Goal: Information Seeking & Learning: Learn about a topic

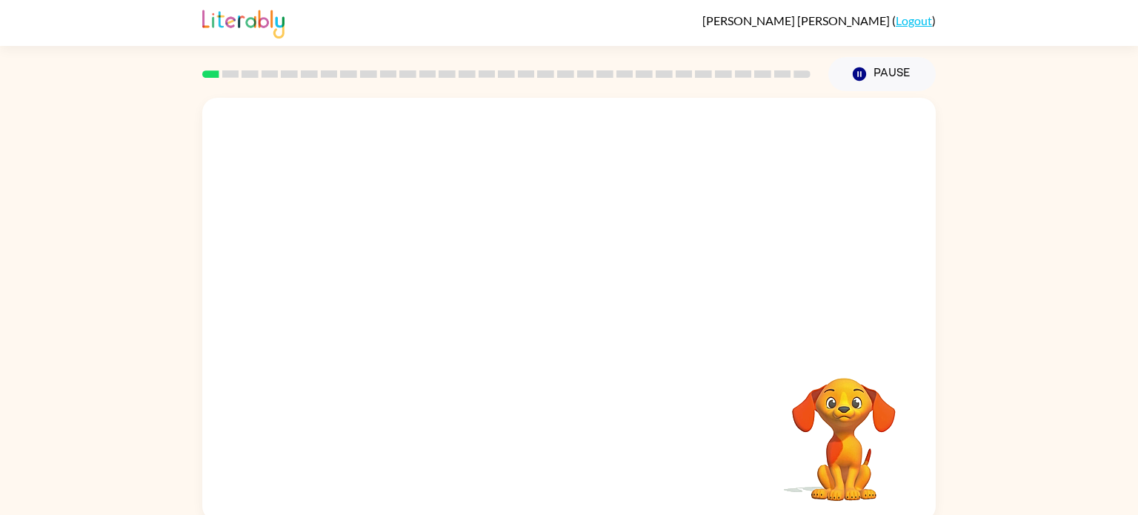
click at [399, 293] on video "Your browser must support playing .mp4 files to use Literably. Please try using…" at bounding box center [568, 222] width 733 height 249
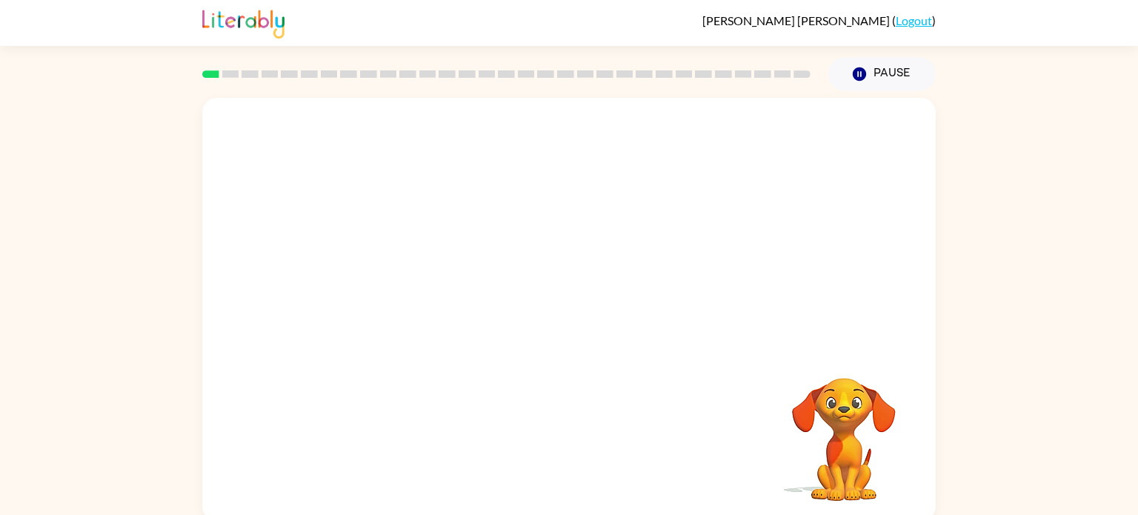
click at [399, 293] on video "Your browser must support playing .mp4 files to use Literably. Please try using…" at bounding box center [568, 222] width 733 height 249
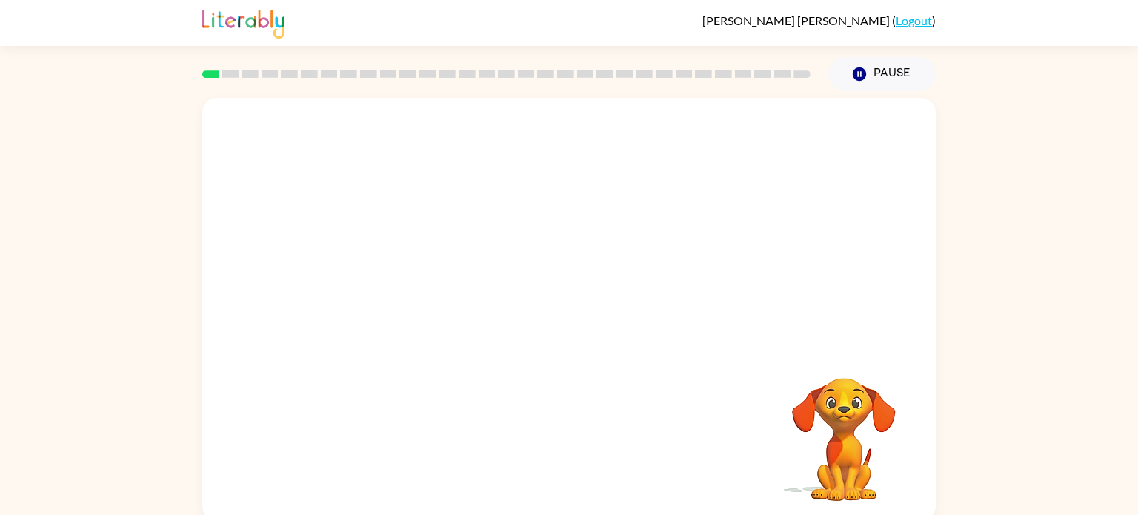
click at [399, 293] on video "Your browser must support playing .mp4 files to use Literably. Please try using…" at bounding box center [568, 222] width 733 height 249
click at [396, 296] on video "Your browser must support playing .mp4 files to use Literably. Please try using…" at bounding box center [568, 222] width 733 height 249
click at [570, 318] on icon "button" at bounding box center [569, 317] width 26 height 26
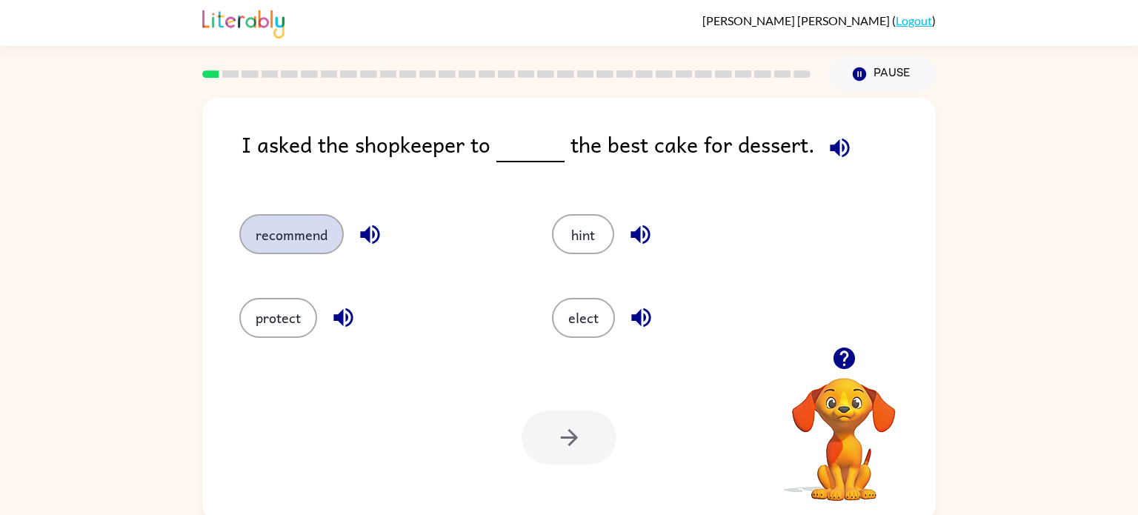
click at [297, 234] on button "recommend" at bounding box center [291, 234] width 104 height 40
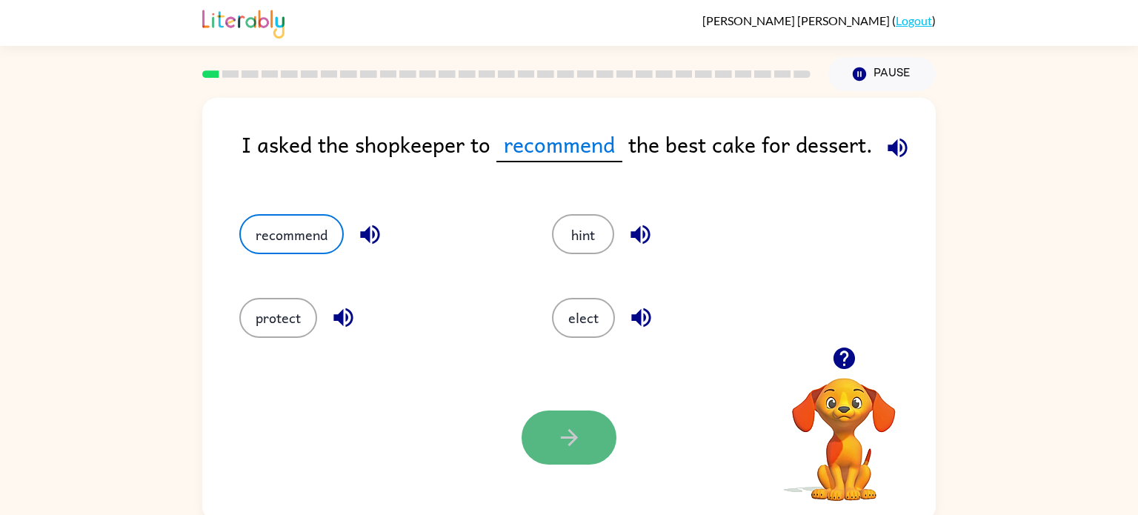
click at [560, 422] on button "button" at bounding box center [568, 437] width 95 height 54
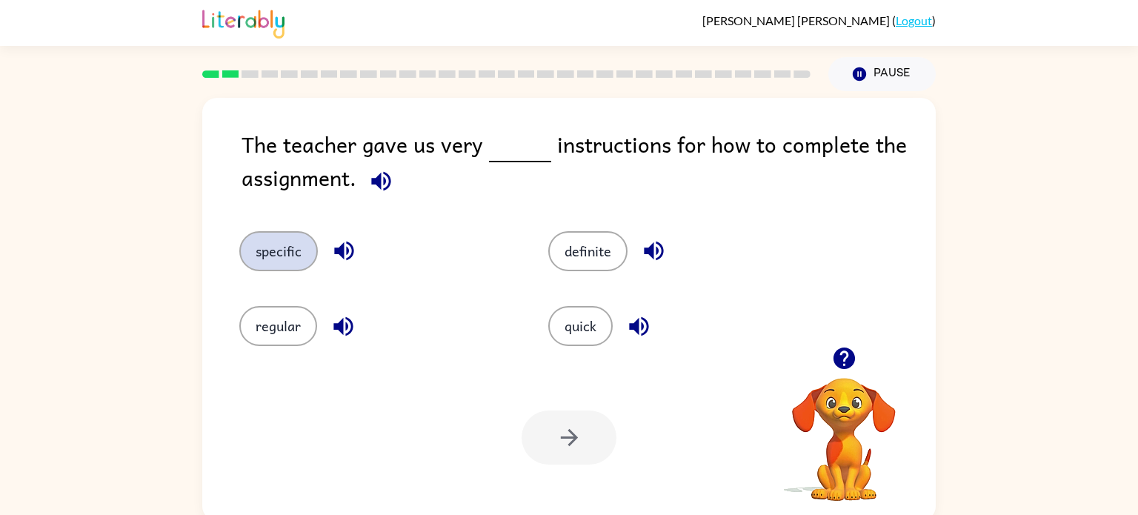
click at [294, 241] on button "specific" at bounding box center [278, 251] width 79 height 40
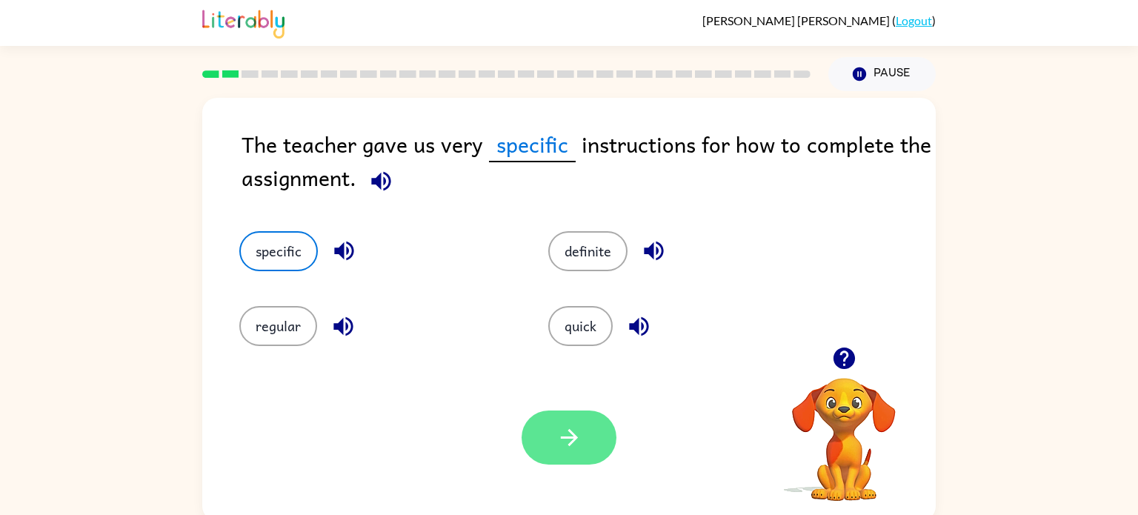
click at [561, 447] on icon "button" at bounding box center [569, 437] width 26 height 26
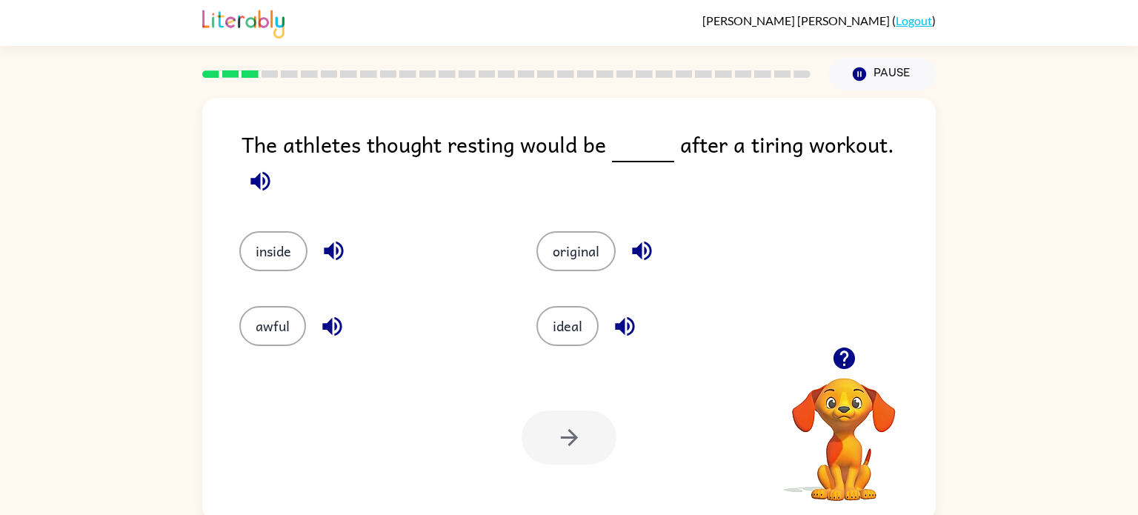
click at [514, 161] on div "The athletes thought resting would be after a tiring workout." at bounding box center [588, 164] width 694 height 74
click at [614, 307] on button "button" at bounding box center [625, 326] width 38 height 38
click at [594, 313] on button "ideal" at bounding box center [567, 326] width 62 height 40
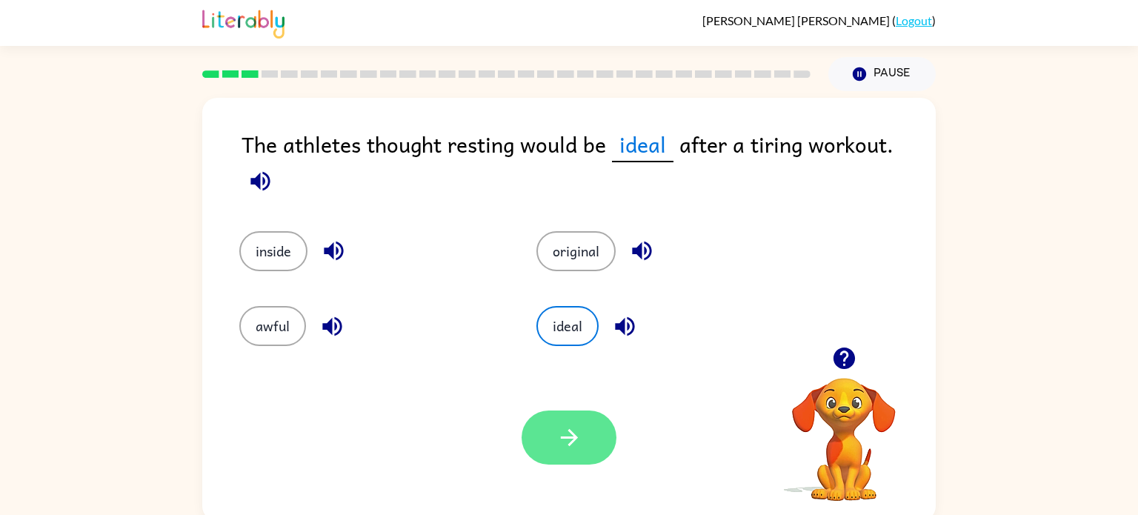
click at [564, 439] on icon "button" at bounding box center [569, 437] width 26 height 26
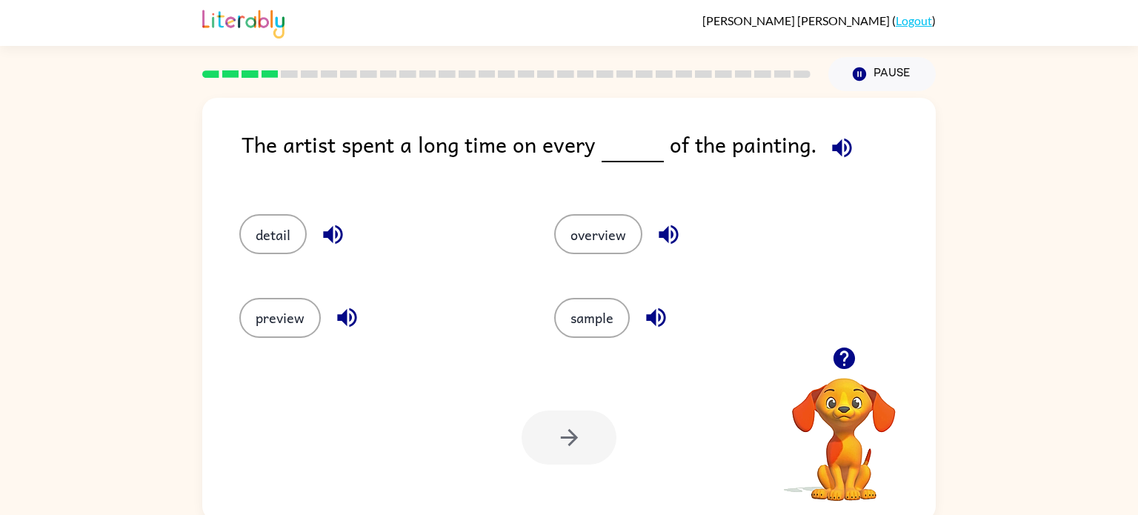
click at [250, 259] on div "detail" at bounding box center [368, 227] width 315 height 83
click at [253, 247] on button "detail" at bounding box center [272, 234] width 67 height 40
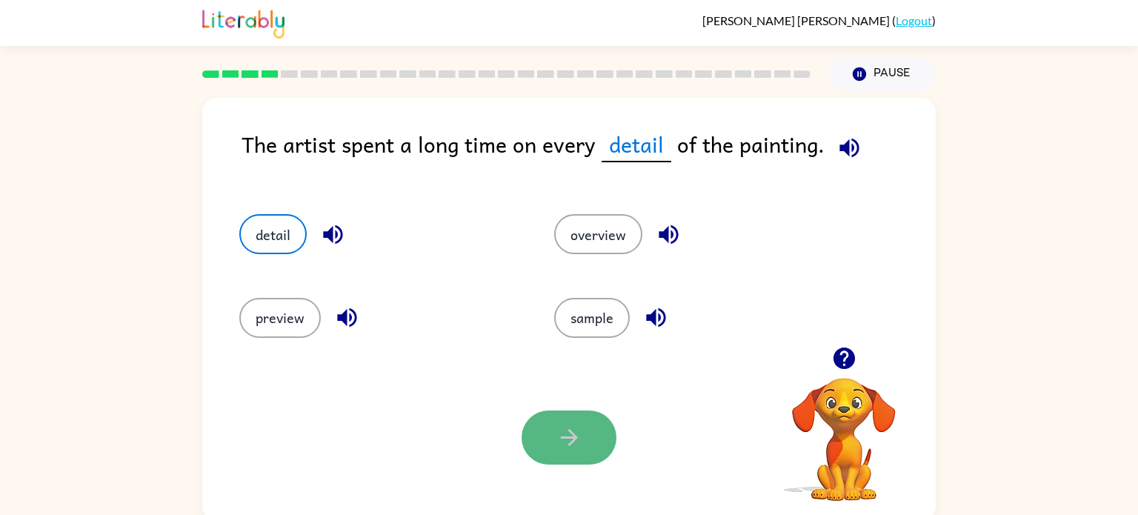
click at [547, 445] on button "button" at bounding box center [568, 437] width 95 height 54
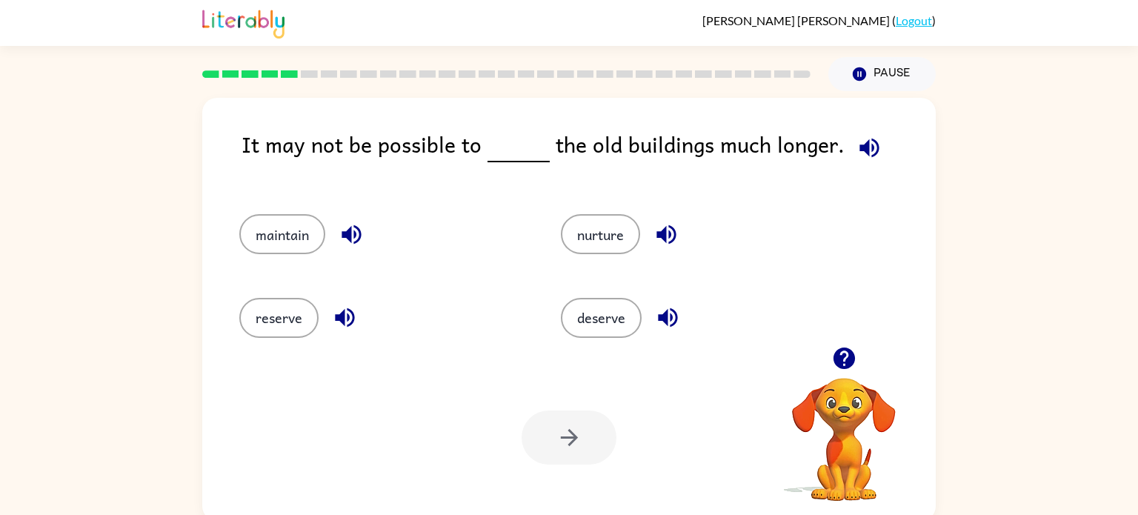
click at [519, 139] on span at bounding box center [522, 143] width 6 height 33
click at [356, 244] on icon "button" at bounding box center [352, 234] width 26 height 26
click at [341, 319] on icon "button" at bounding box center [344, 317] width 19 height 19
click at [332, 315] on icon "button" at bounding box center [345, 317] width 26 height 26
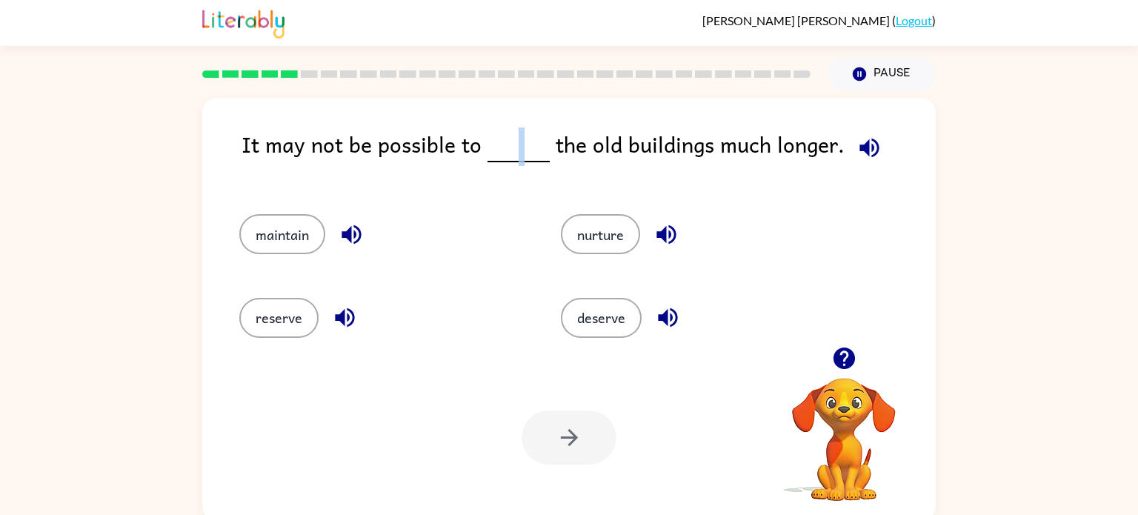
click at [347, 220] on button "button" at bounding box center [352, 235] width 38 height 38
click at [342, 299] on button "button" at bounding box center [345, 318] width 38 height 38
click at [350, 223] on icon "button" at bounding box center [352, 234] width 26 height 26
click at [344, 302] on button "button" at bounding box center [345, 318] width 38 height 38
click at [344, 221] on button "button" at bounding box center [352, 235] width 38 height 38
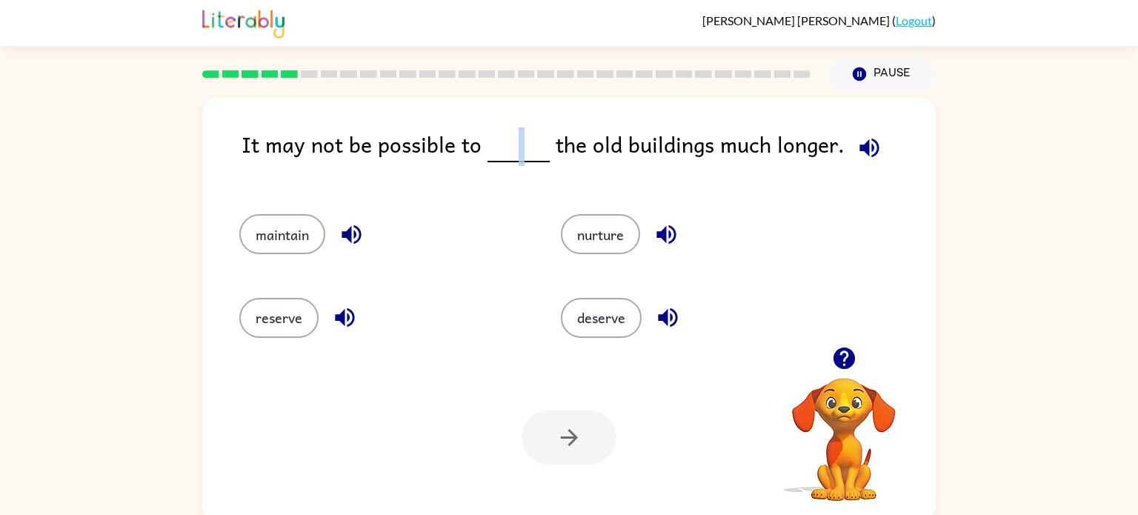
click at [347, 320] on icon "button" at bounding box center [344, 317] width 19 height 19
click at [347, 211] on div "maintain" at bounding box center [371, 227] width 321 height 83
click at [347, 227] on icon "button" at bounding box center [352, 234] width 26 height 26
click at [337, 319] on icon "button" at bounding box center [344, 317] width 19 height 19
click at [347, 236] on icon "button" at bounding box center [350, 234] width 19 height 19
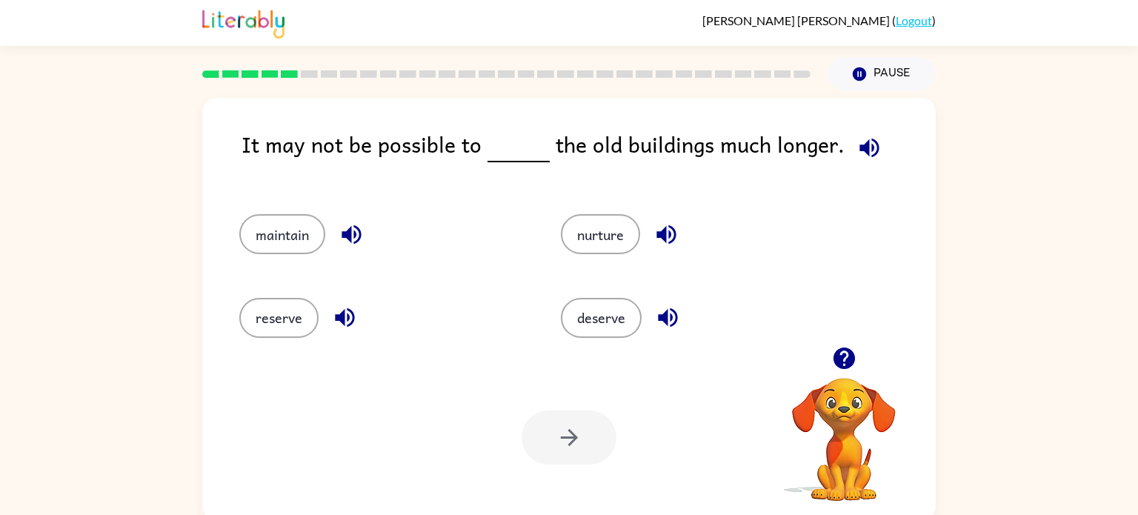
click at [347, 307] on icon "button" at bounding box center [345, 317] width 26 height 26
click at [336, 229] on button "button" at bounding box center [352, 235] width 38 height 38
click at [335, 352] on div "reserve" at bounding box center [371, 311] width 321 height 83
click at [341, 332] on button "button" at bounding box center [345, 318] width 38 height 38
click at [350, 222] on icon "button" at bounding box center [352, 234] width 26 height 26
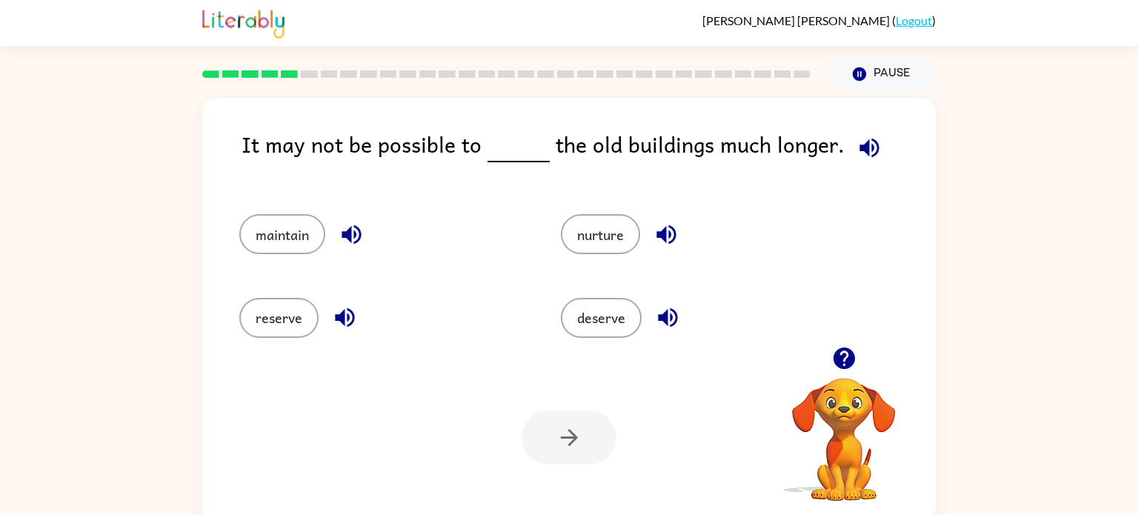
click at [336, 328] on icon "button" at bounding box center [345, 317] width 26 height 26
click at [340, 238] on icon "button" at bounding box center [352, 234] width 26 height 26
click at [250, 241] on button "maintain" at bounding box center [282, 234] width 86 height 40
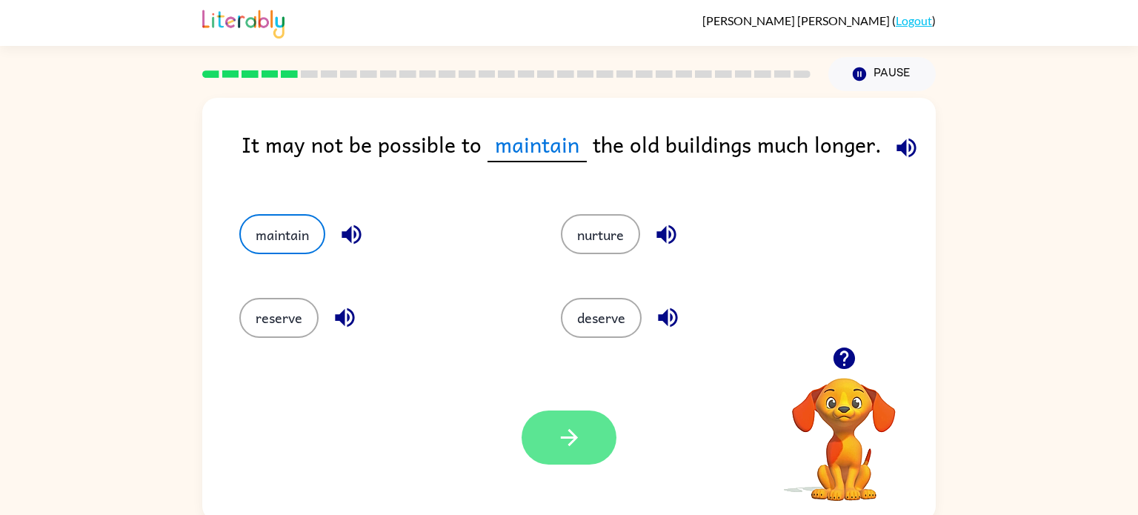
click at [569, 434] on icon "button" at bounding box center [569, 437] width 26 height 26
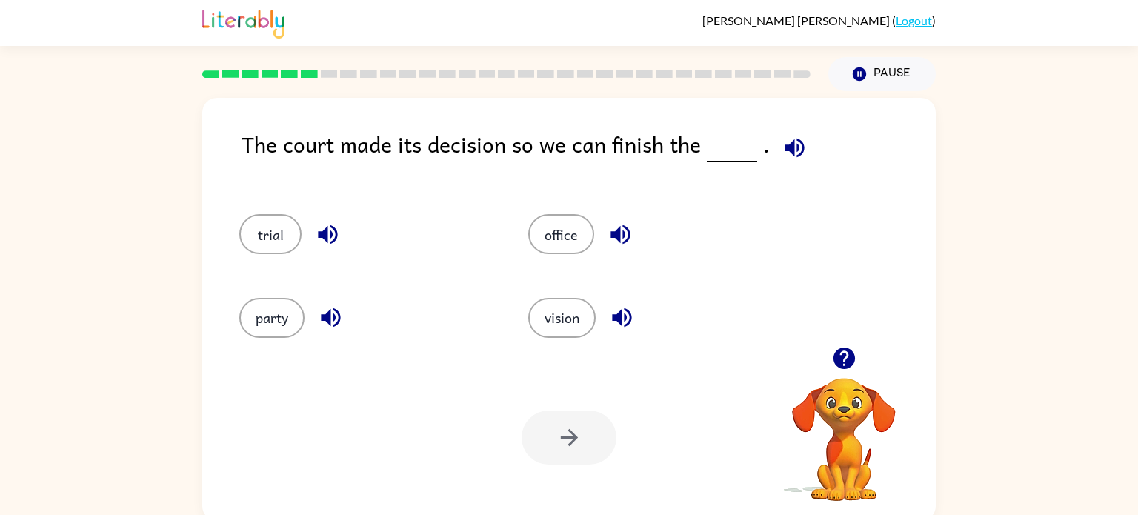
click at [239, 242] on div "trial" at bounding box center [366, 234] width 255 height 40
click at [246, 241] on button "trial" at bounding box center [270, 234] width 62 height 40
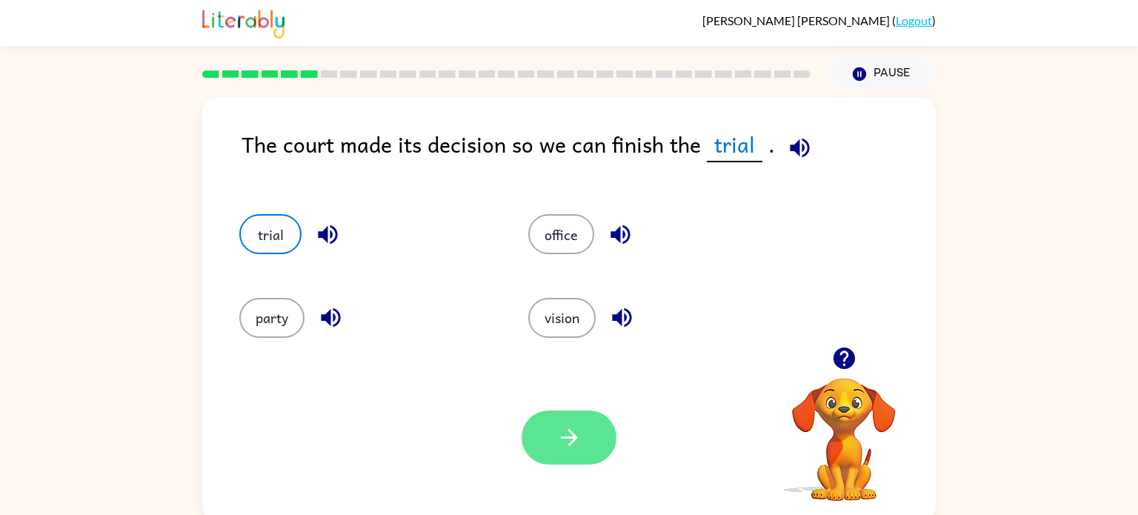
click at [592, 455] on button "button" at bounding box center [568, 437] width 95 height 54
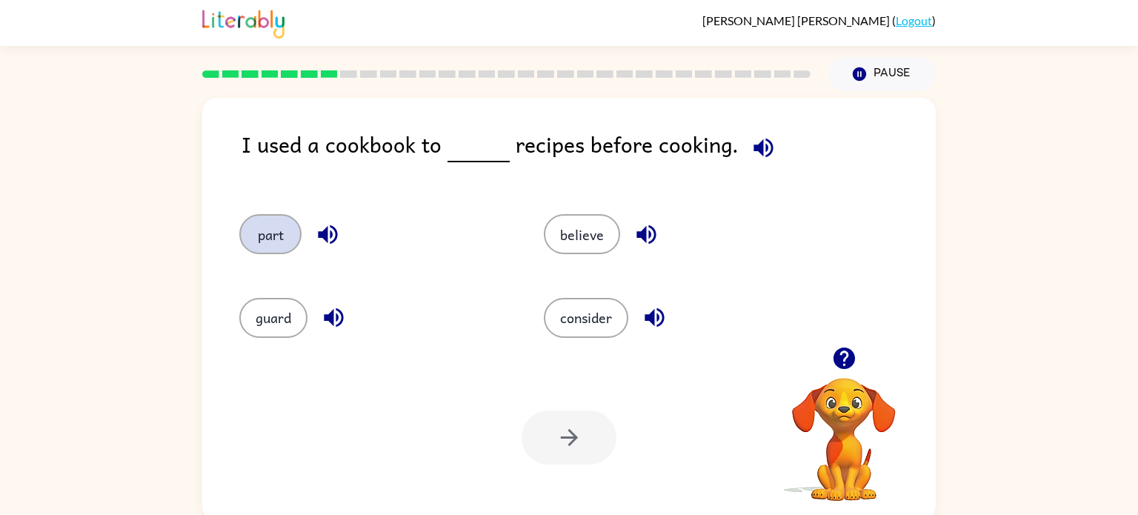
click at [244, 244] on button "part" at bounding box center [270, 234] width 62 height 40
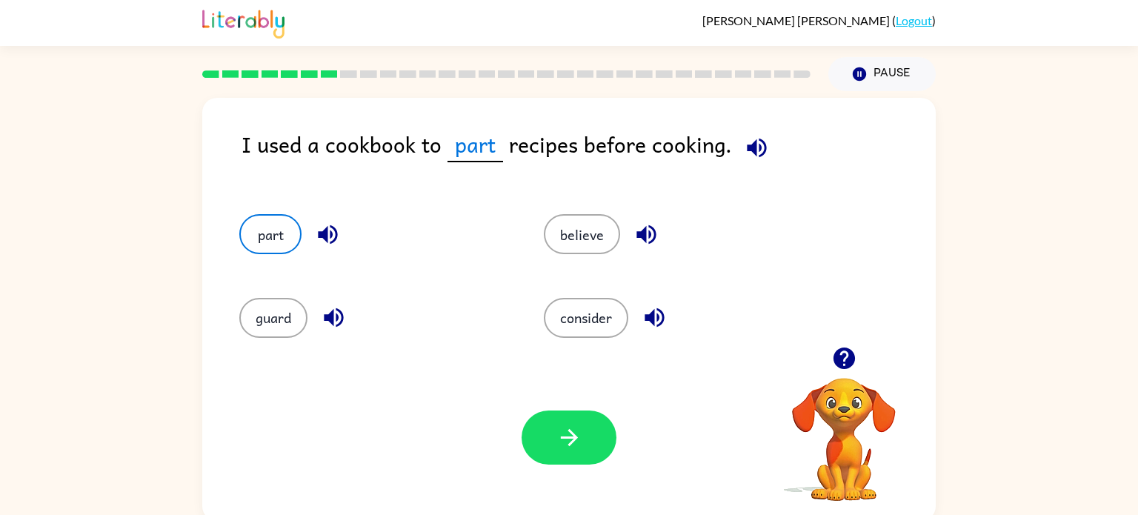
click at [619, 419] on div "Your browser must support playing .mp4 files to use Literably. Please try using…" at bounding box center [568, 437] width 733 height 167
click at [595, 428] on button "button" at bounding box center [568, 437] width 95 height 54
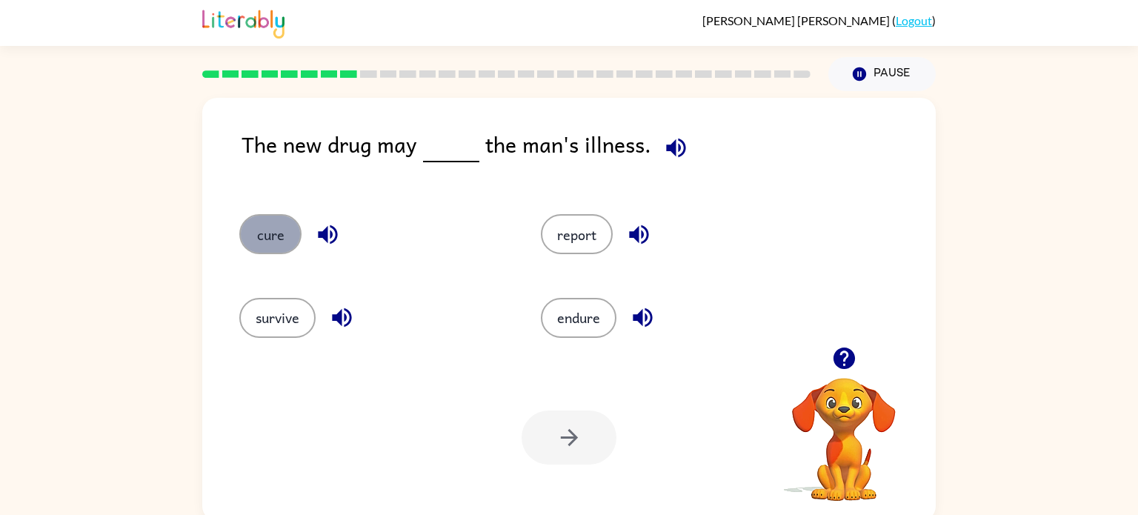
click at [281, 216] on button "cure" at bounding box center [270, 234] width 62 height 40
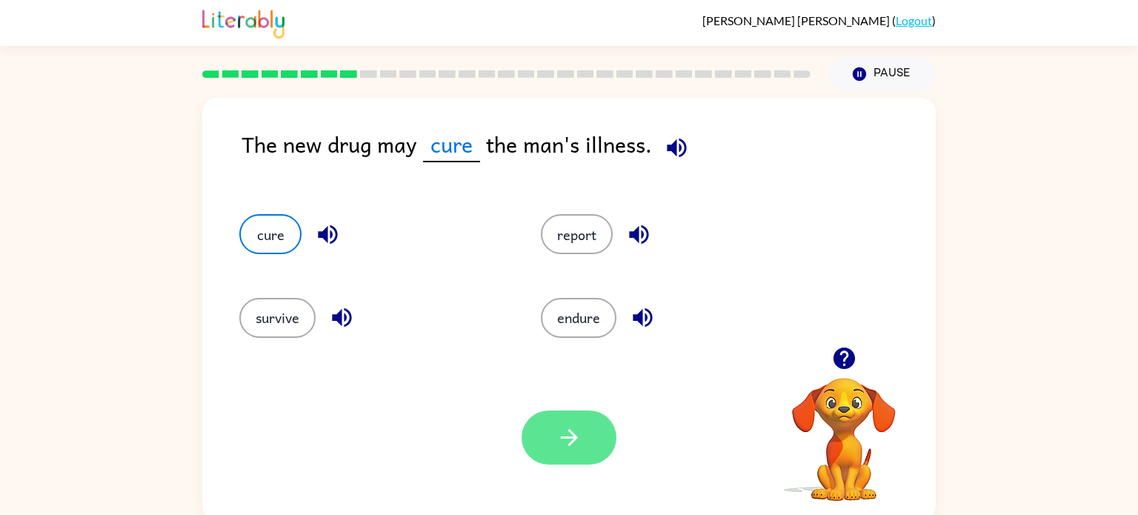
click at [556, 410] on button "button" at bounding box center [568, 437] width 95 height 54
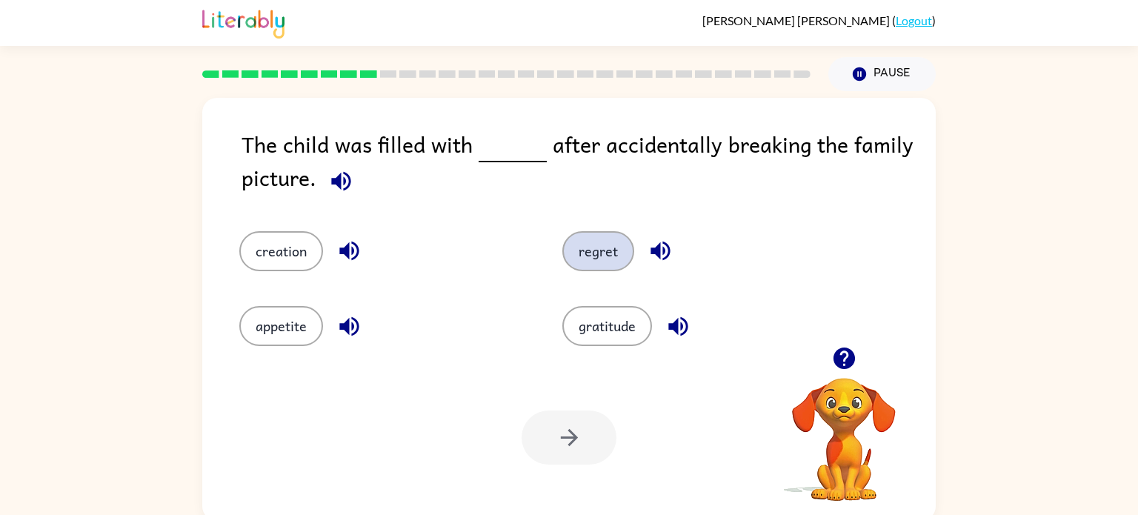
click at [588, 255] on button "regret" at bounding box center [598, 251] width 72 height 40
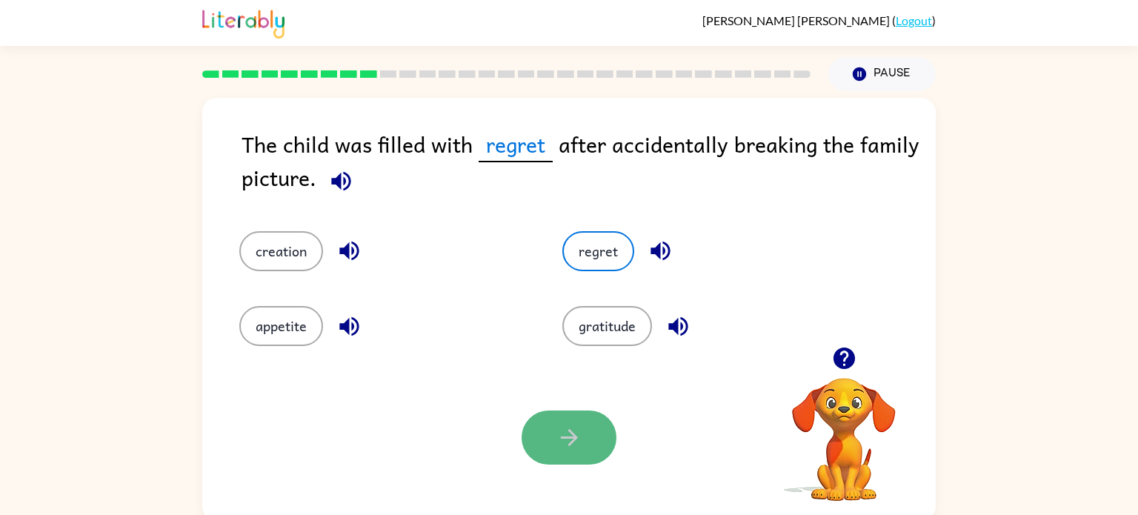
click at [561, 431] on icon "button" at bounding box center [569, 437] width 26 height 26
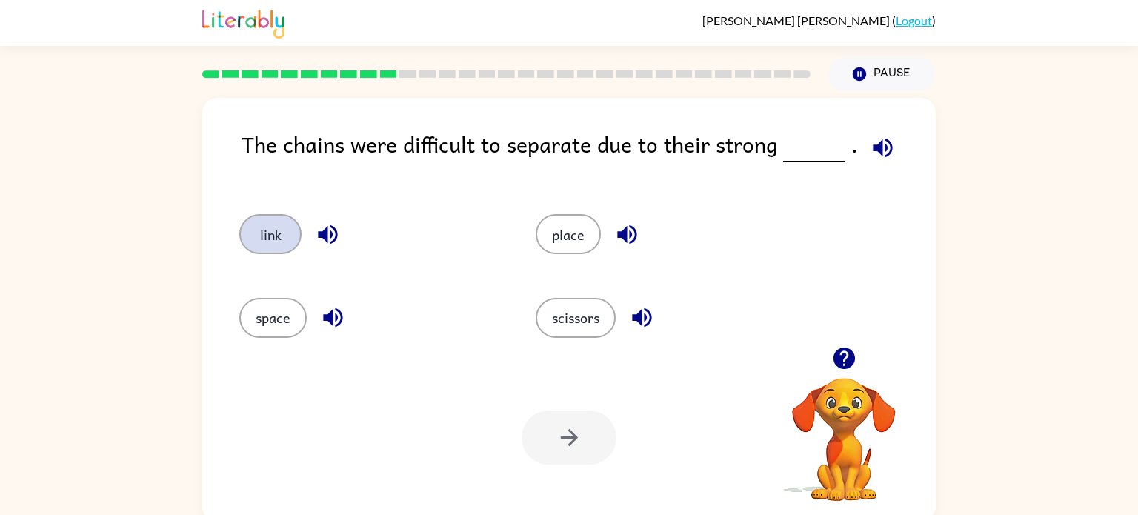
click at [272, 241] on button "link" at bounding box center [270, 234] width 62 height 40
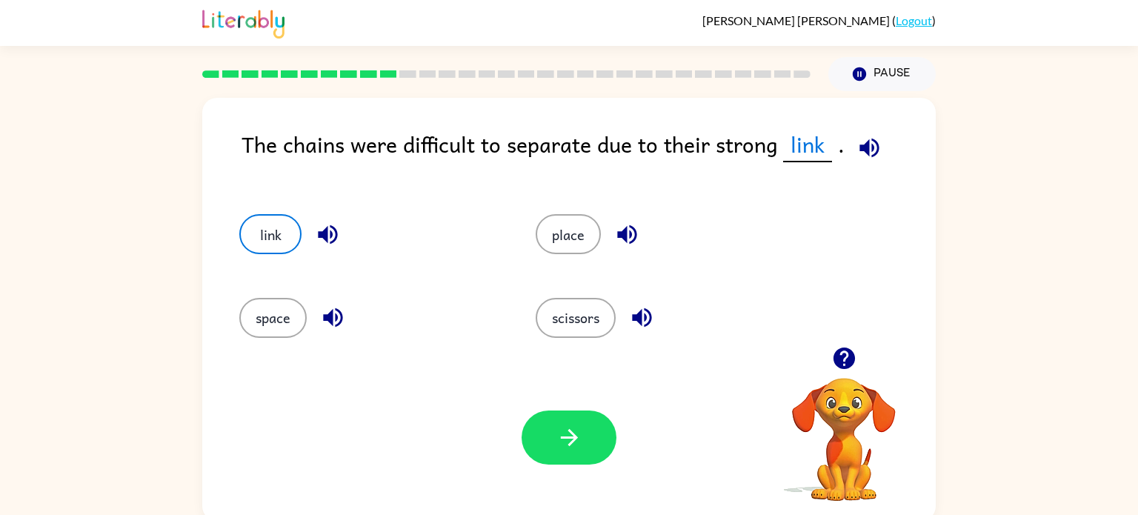
click at [616, 439] on div "Your browser must support playing .mp4 files to use Literably. Please try using…" at bounding box center [568, 437] width 733 height 167
click at [612, 438] on button "button" at bounding box center [568, 437] width 95 height 54
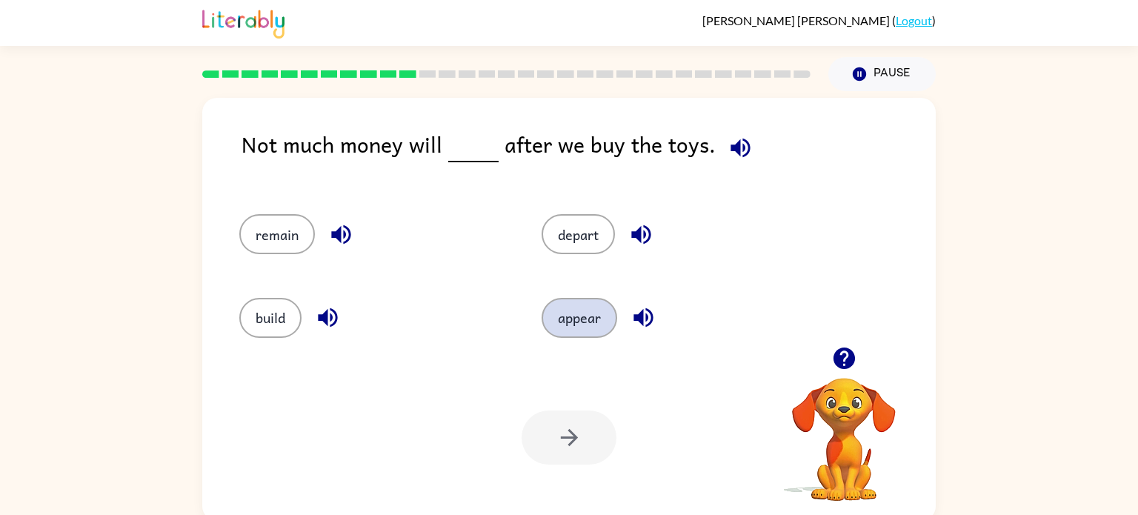
click at [579, 311] on button "appear" at bounding box center [579, 318] width 76 height 40
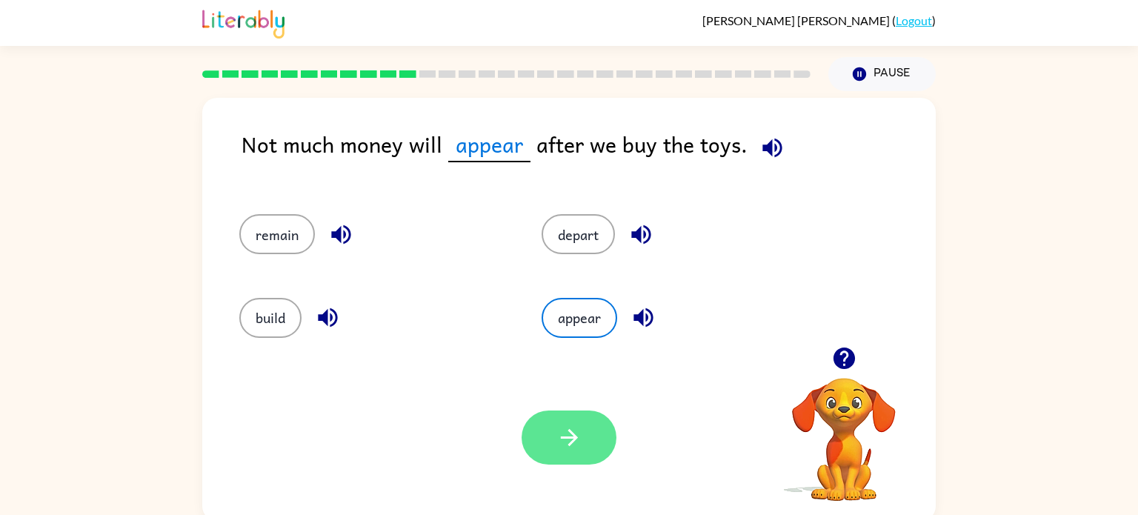
click at [563, 429] on icon "button" at bounding box center [569, 437] width 26 height 26
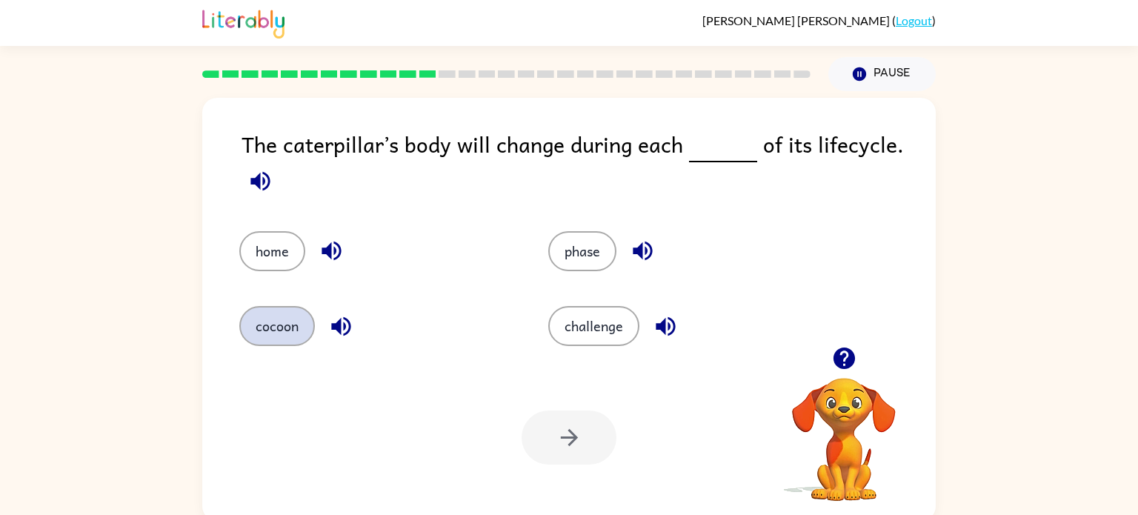
click at [253, 339] on button "cocoon" at bounding box center [277, 326] width 76 height 40
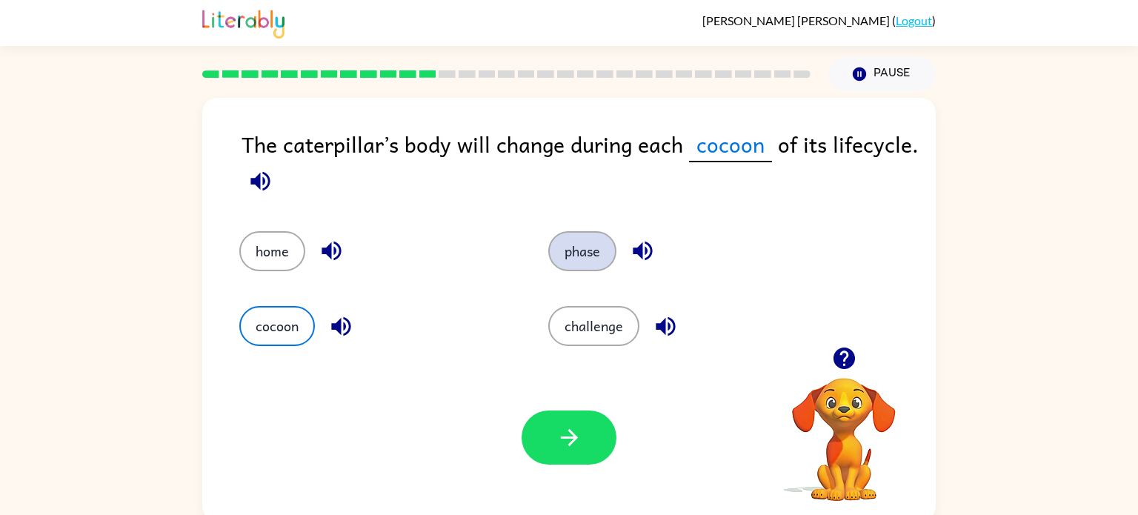
click at [553, 238] on button "phase" at bounding box center [582, 251] width 68 height 40
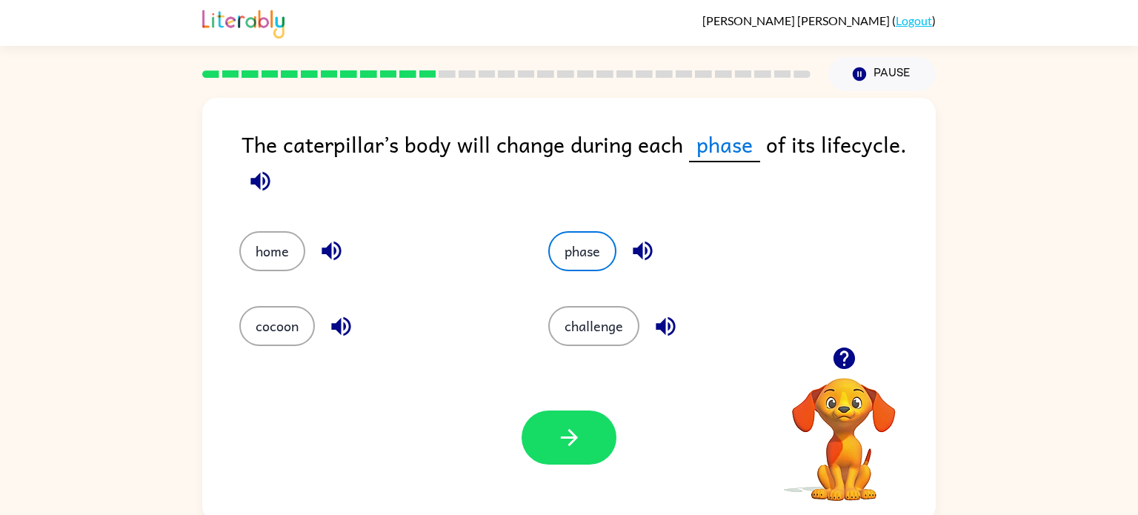
click at [583, 467] on div "Your browser must support playing .mp4 files to use Literably. Please try using…" at bounding box center [568, 437] width 733 height 167
click at [581, 464] on button "button" at bounding box center [568, 437] width 95 height 54
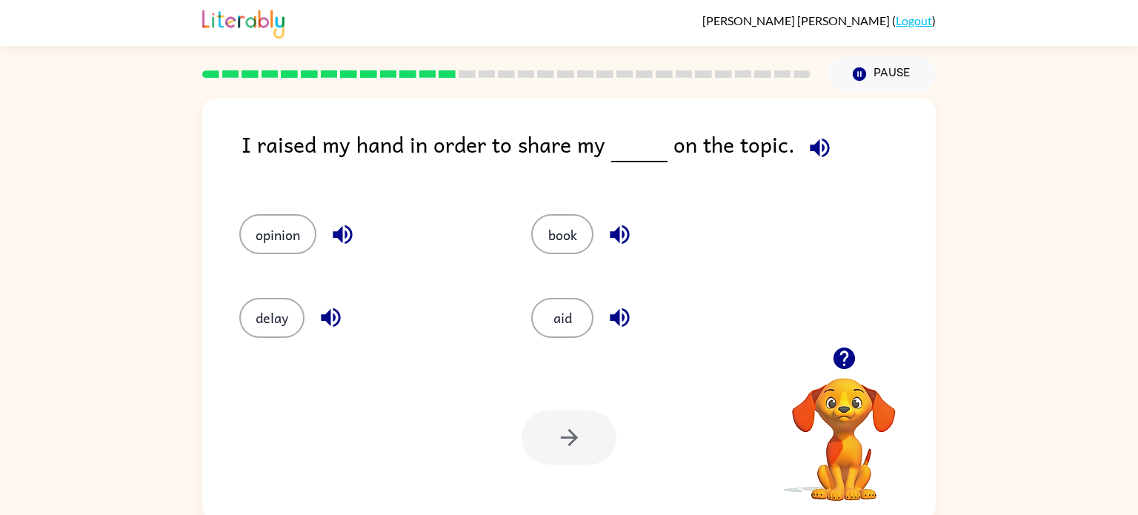
click at [422, 420] on div "Your browser must support playing .mp4 files to use Literably. Please try using…" at bounding box center [568, 437] width 733 height 167
click at [273, 252] on button "opinion" at bounding box center [277, 234] width 77 height 40
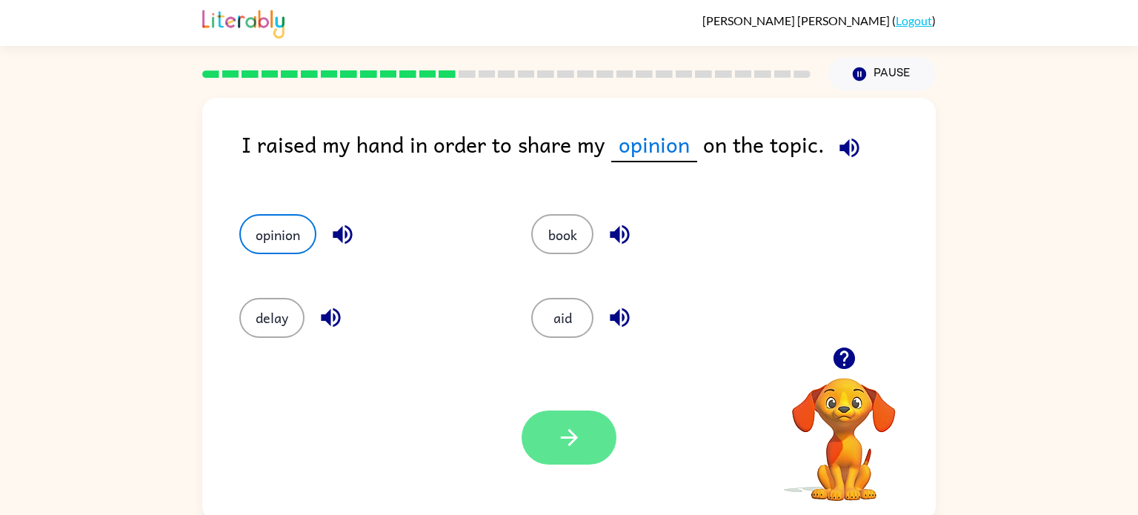
click at [590, 446] on button "button" at bounding box center [568, 437] width 95 height 54
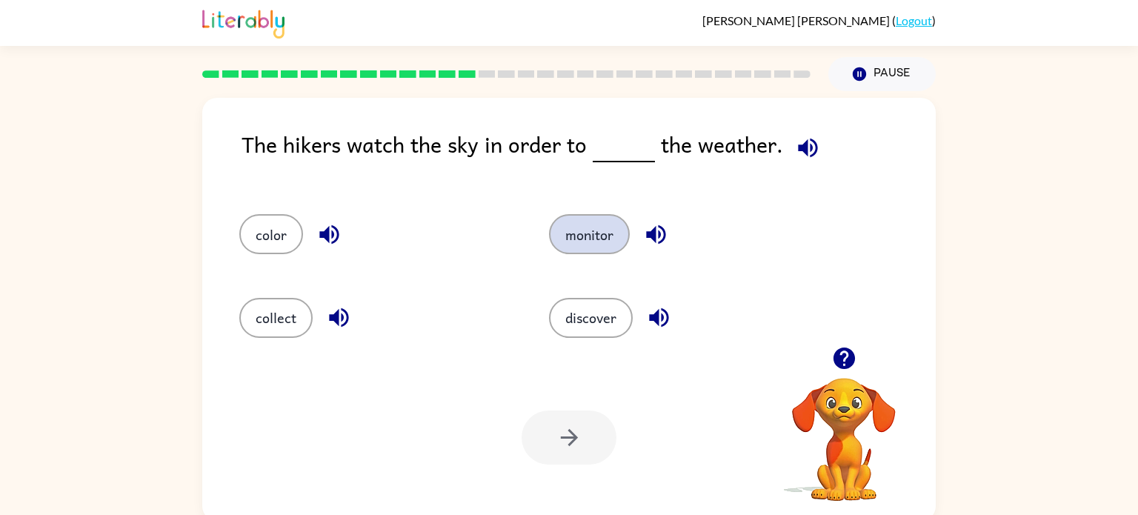
click at [563, 233] on button "monitor" at bounding box center [589, 234] width 81 height 40
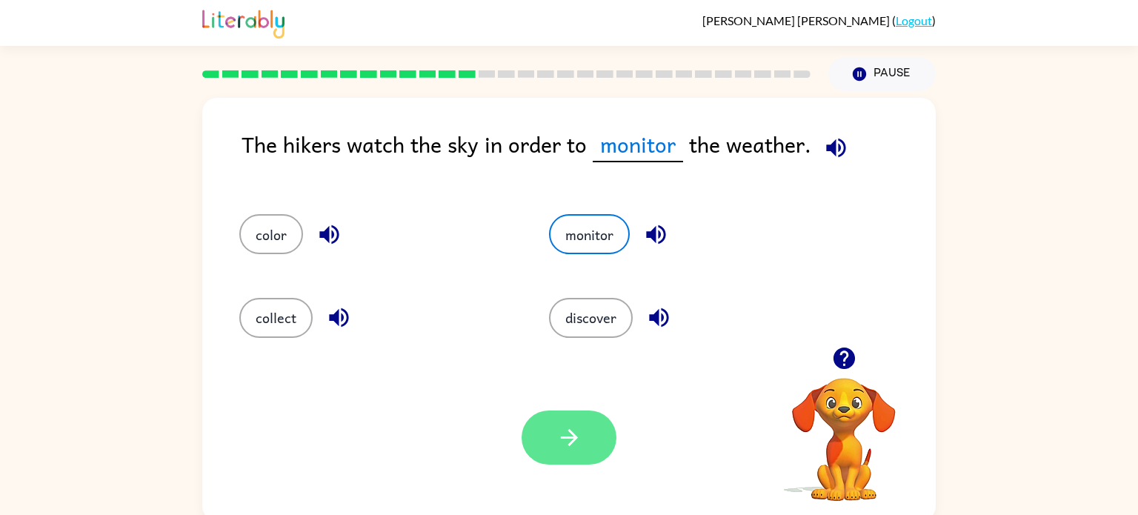
click at [586, 430] on button "button" at bounding box center [568, 437] width 95 height 54
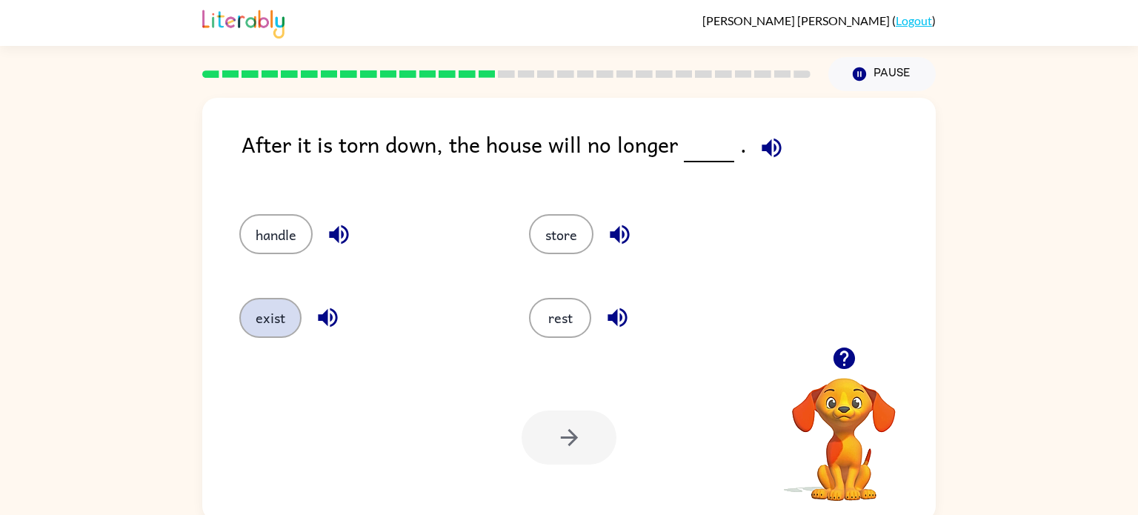
click at [252, 323] on button "exist" at bounding box center [270, 318] width 62 height 40
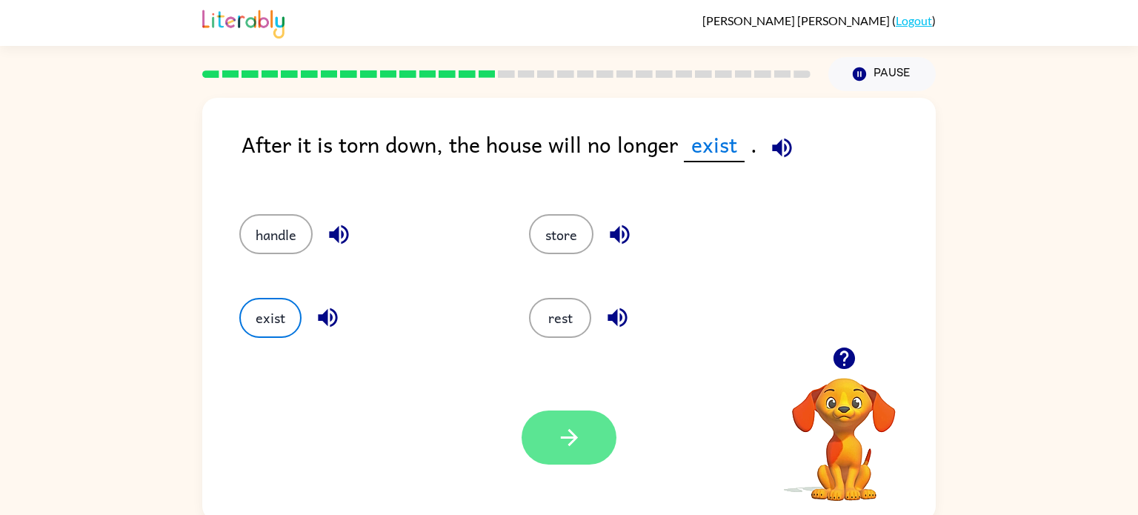
click at [568, 417] on button "button" at bounding box center [568, 437] width 95 height 54
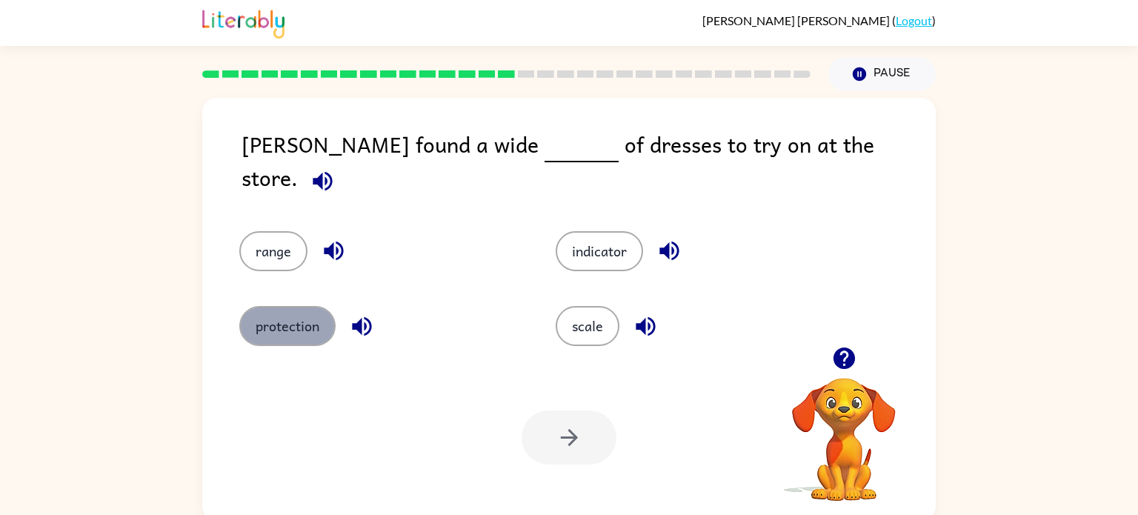
click at [282, 320] on button "protection" at bounding box center [287, 326] width 96 height 40
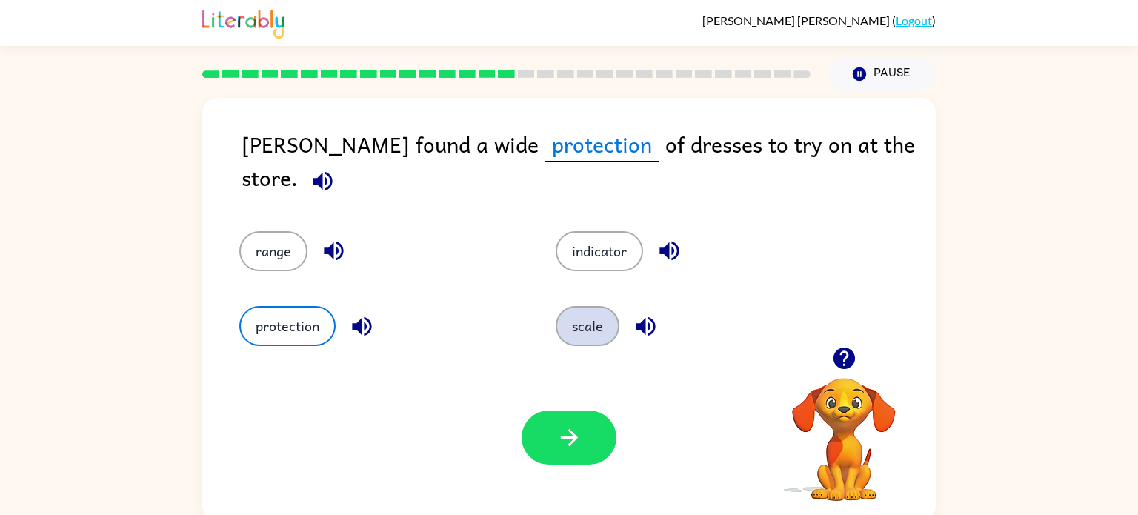
click at [573, 325] on button "scale" at bounding box center [588, 326] width 64 height 40
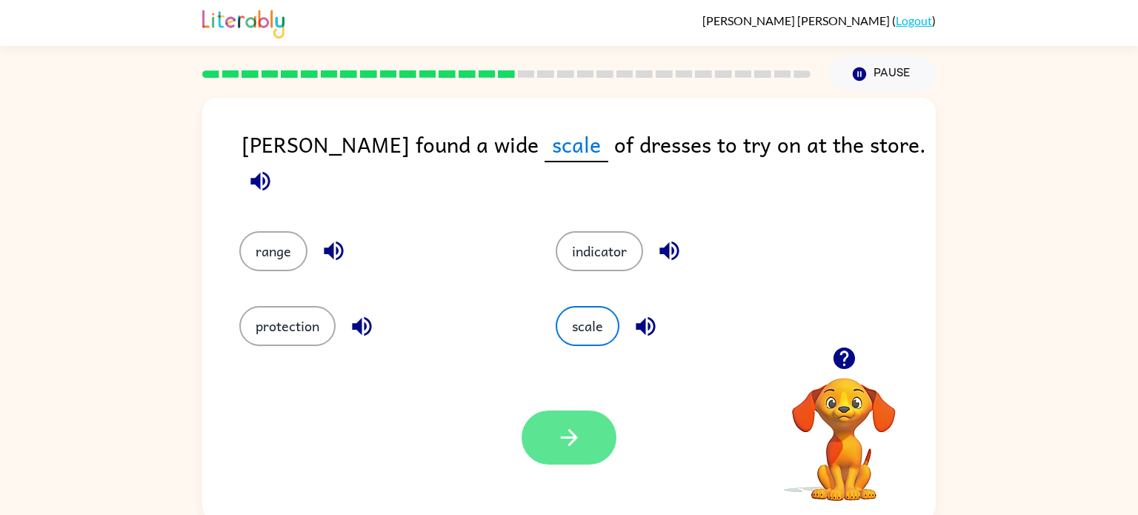
click at [581, 424] on icon "button" at bounding box center [569, 437] width 26 height 26
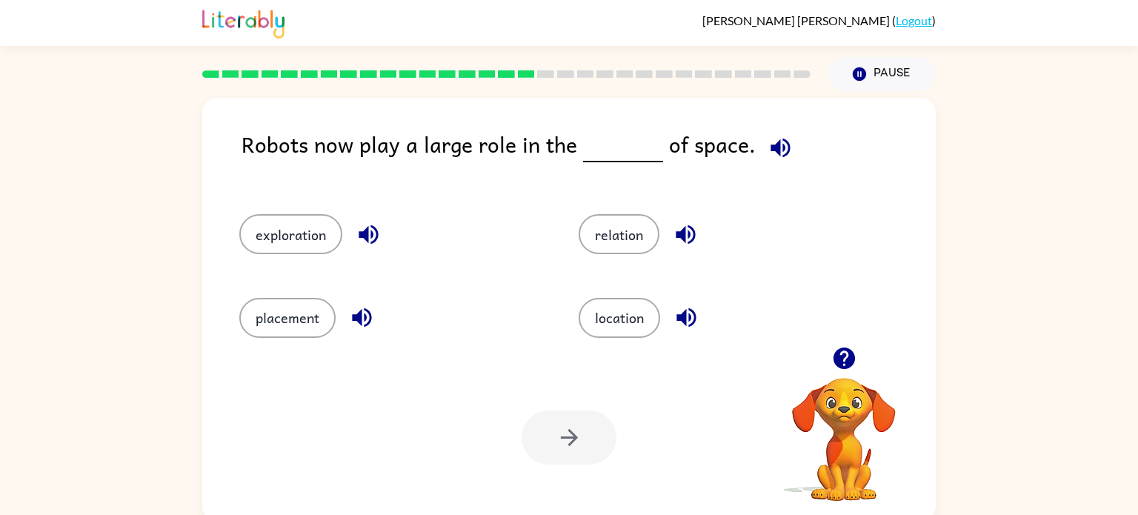
click at [584, 209] on div "relation" at bounding box center [719, 227] width 339 height 83
click at [252, 250] on button "exploration" at bounding box center [290, 234] width 103 height 40
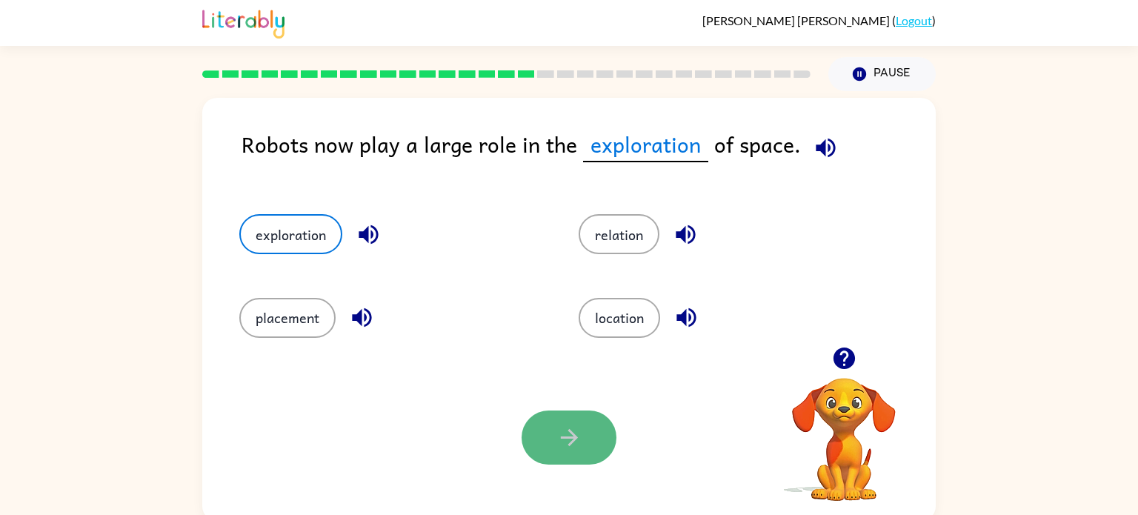
click at [542, 452] on button "button" at bounding box center [568, 437] width 95 height 54
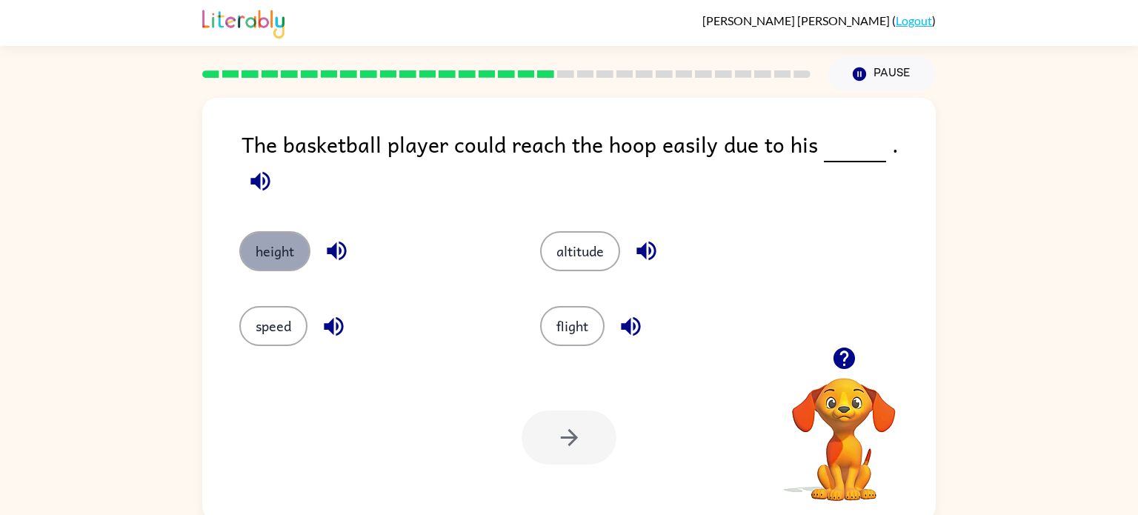
click at [273, 231] on button "height" at bounding box center [274, 251] width 71 height 40
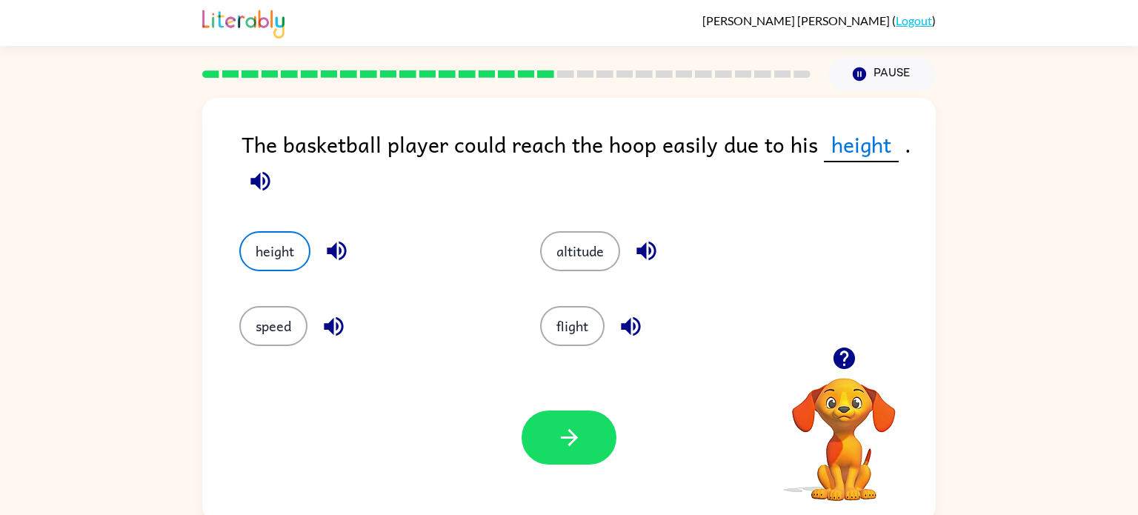
click at [557, 408] on div "Your browser must support playing .mp4 files to use Literably. Please try using…" at bounding box center [568, 437] width 733 height 167
click at [546, 419] on button "button" at bounding box center [568, 437] width 95 height 54
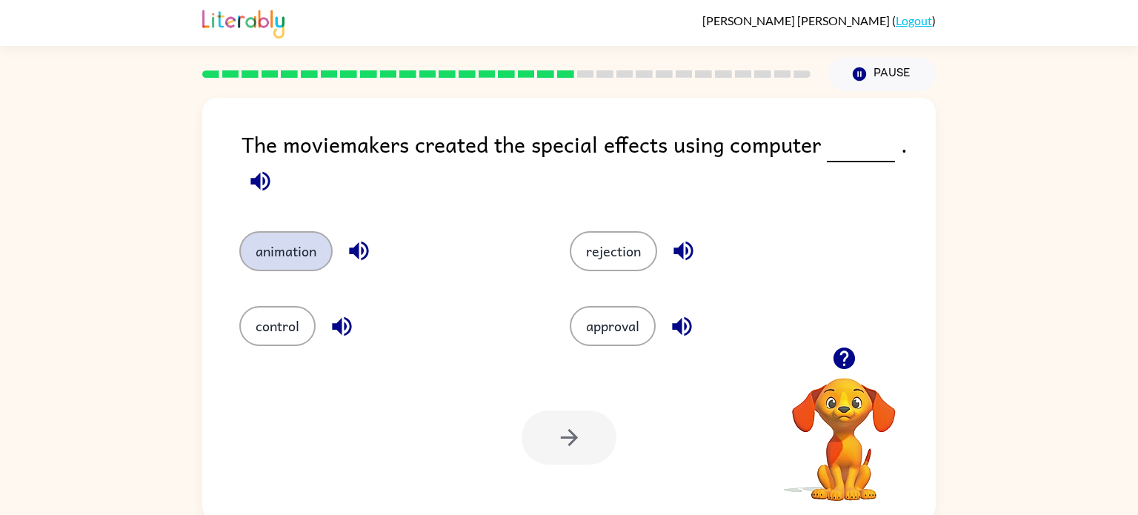
click at [296, 233] on button "animation" at bounding box center [285, 251] width 93 height 40
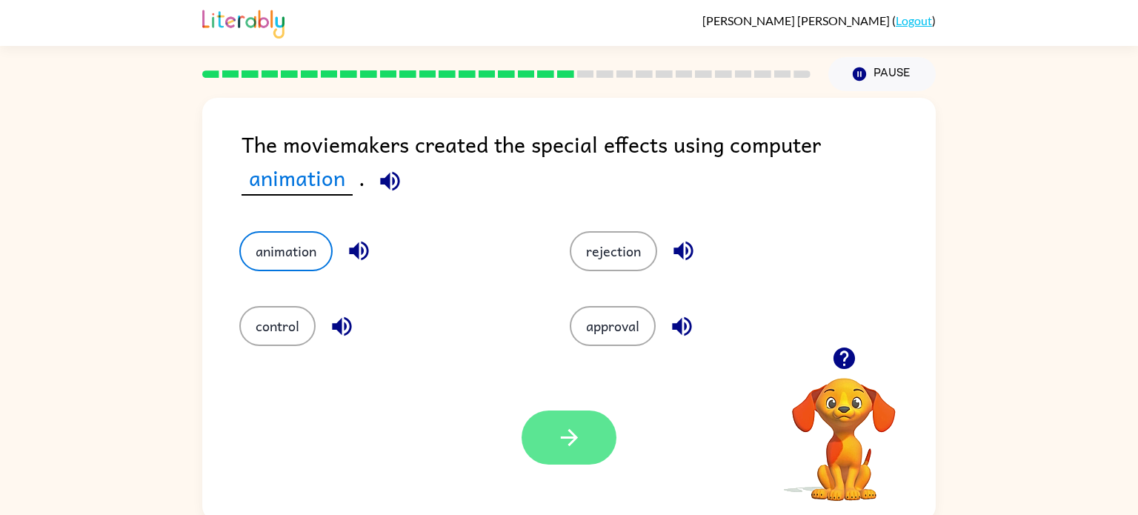
click at [563, 419] on button "button" at bounding box center [568, 437] width 95 height 54
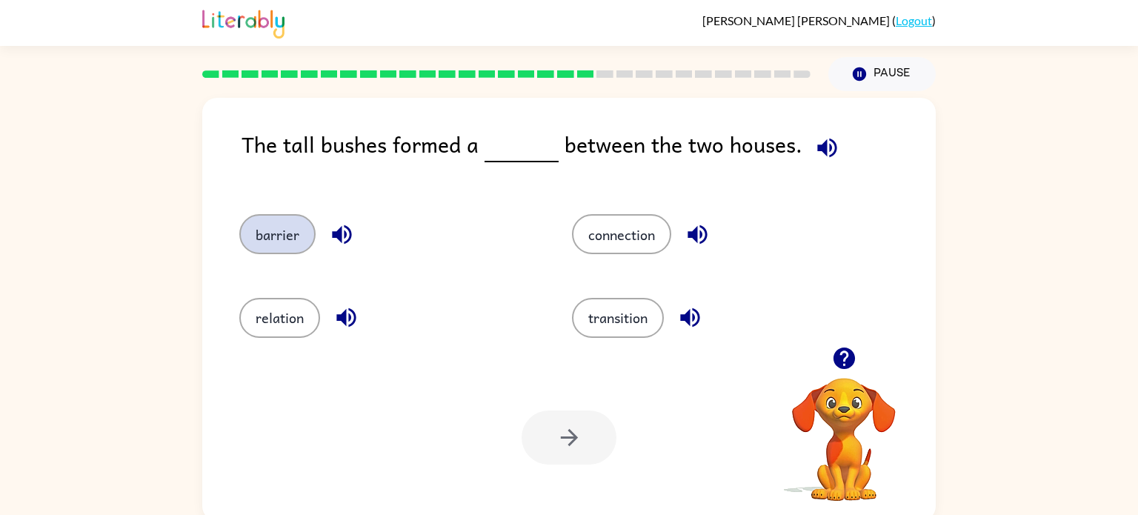
click at [247, 236] on button "barrier" at bounding box center [277, 234] width 76 height 40
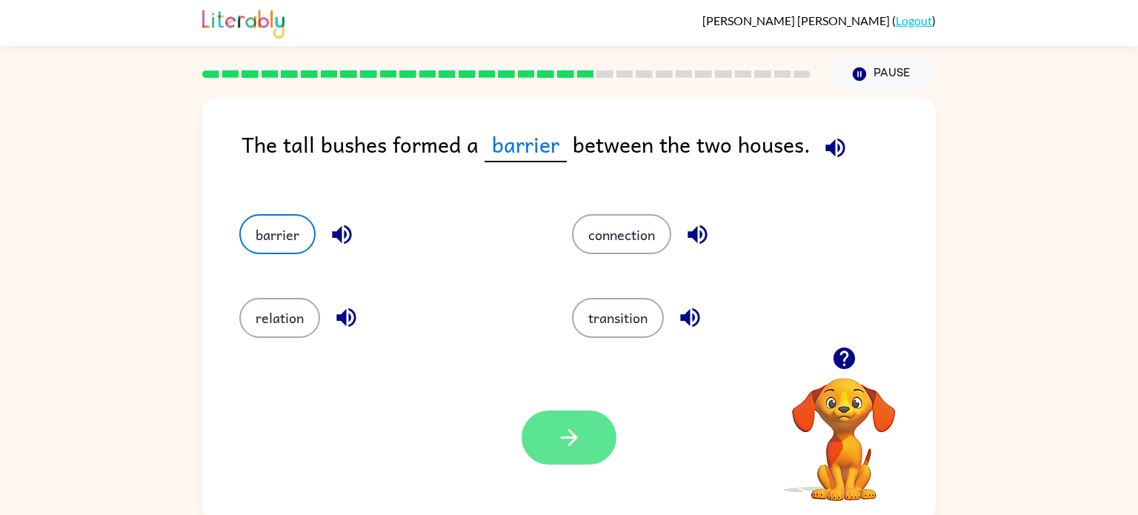
click at [565, 451] on button "button" at bounding box center [568, 437] width 95 height 54
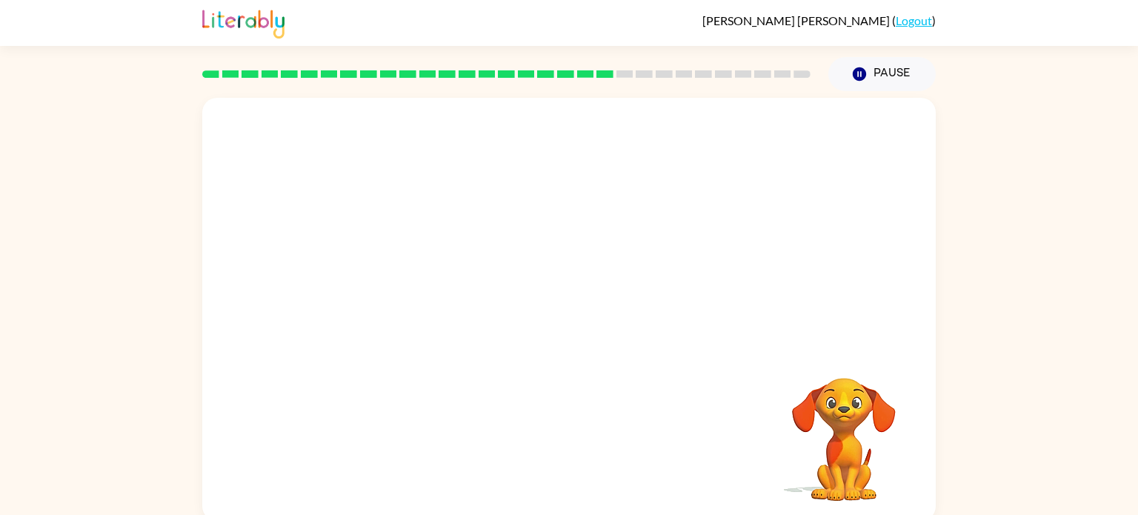
scroll to position [6, 0]
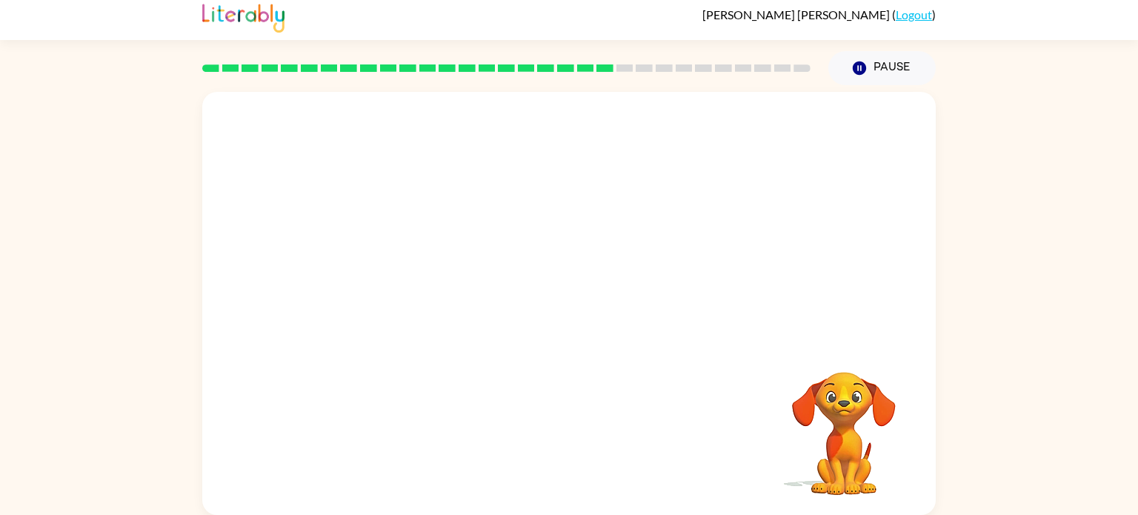
click at [439, 296] on video "Your browser must support playing .mp4 files to use Literably. Please try using…" at bounding box center [568, 216] width 733 height 249
click at [470, 292] on video "Your browser must support playing .mp4 files to use Literably. Please try using…" at bounding box center [568, 216] width 733 height 249
click at [564, 294] on button "button" at bounding box center [568, 311] width 95 height 54
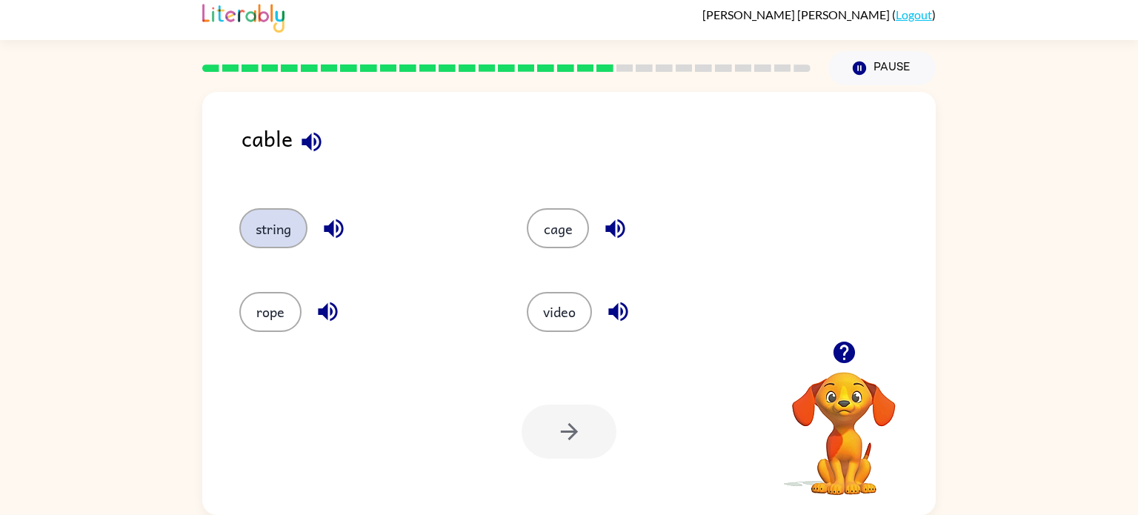
click at [267, 231] on button "string" at bounding box center [273, 228] width 68 height 40
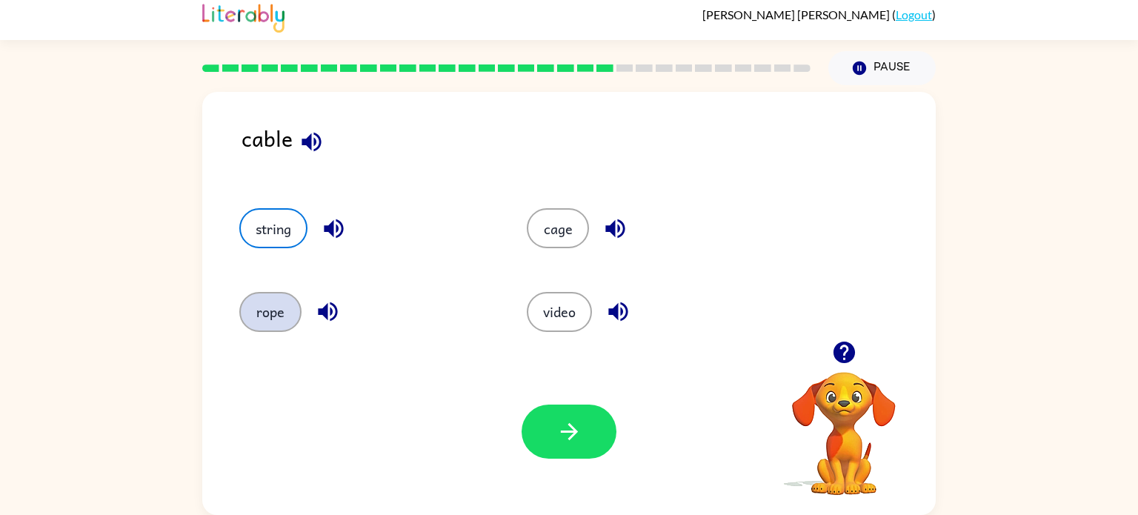
click at [264, 313] on button "rope" at bounding box center [270, 312] width 62 height 40
click at [257, 218] on button "string" at bounding box center [273, 228] width 68 height 40
click at [589, 465] on div "Your browser must support playing .mp4 files to use Literably. Please try using…" at bounding box center [568, 431] width 733 height 167
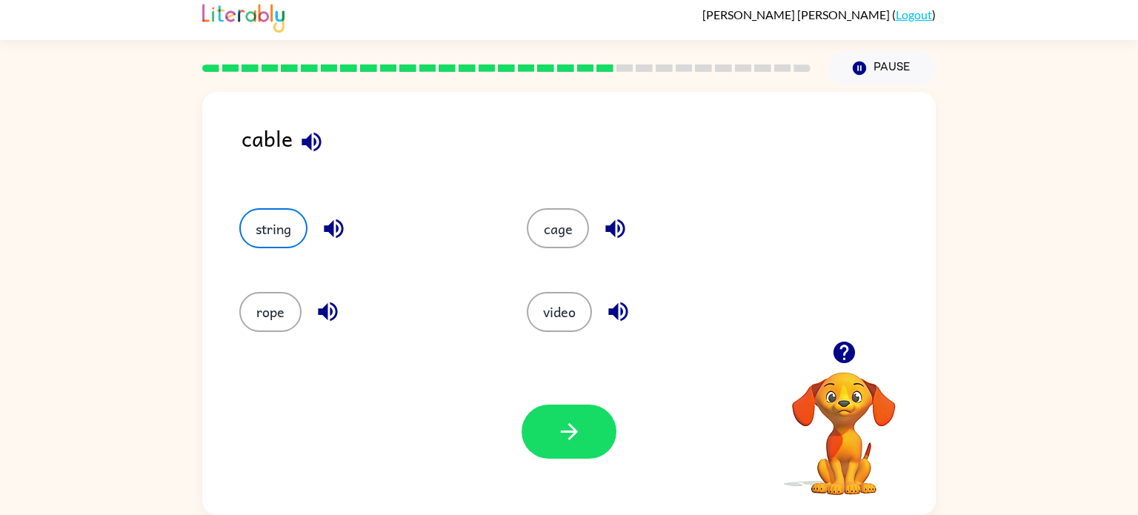
click at [589, 465] on div "Your browser must support playing .mp4 files to use Literably. Please try using…" at bounding box center [568, 431] width 733 height 167
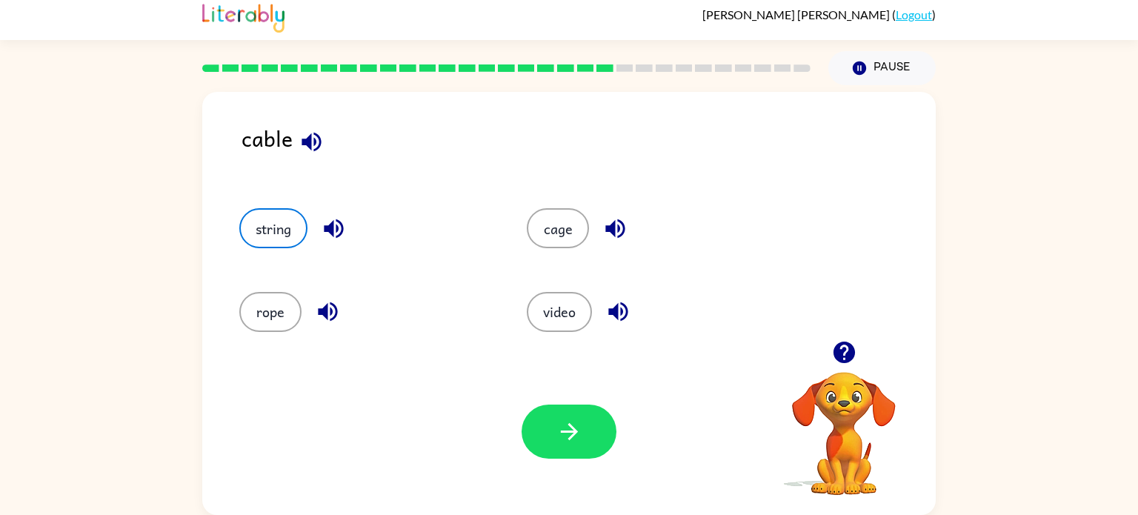
click at [589, 465] on div "Your browser must support playing .mp4 files to use Literably. Please try using…" at bounding box center [568, 431] width 733 height 167
click at [852, 350] on icon "button" at bounding box center [843, 351] width 21 height 21
click at [841, 354] on div "Your browser must support playing .mp4 files to use Literably. Please try using…" at bounding box center [844, 415] width 148 height 164
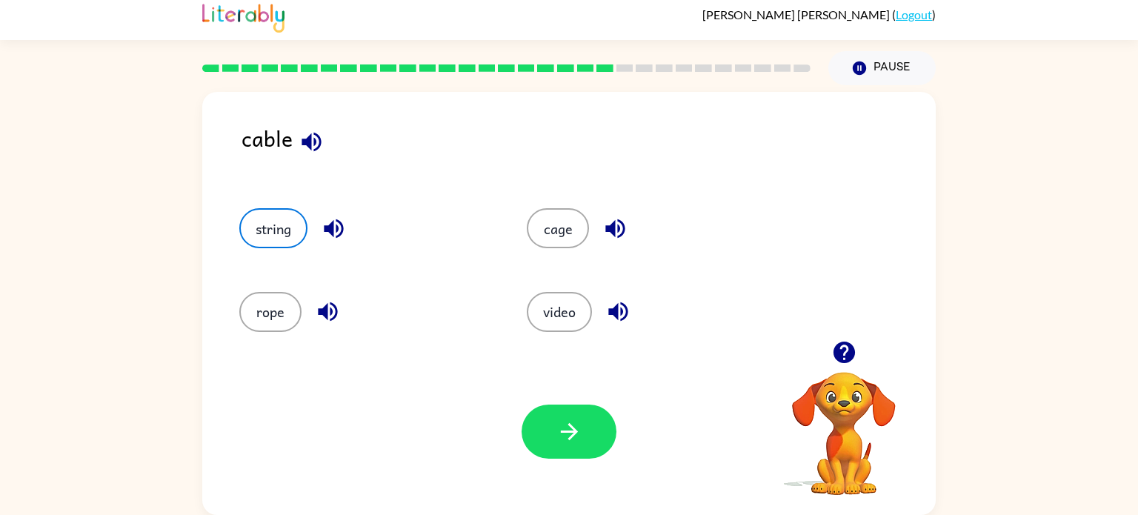
click at [841, 354] on icon "button" at bounding box center [843, 351] width 21 height 21
click at [590, 416] on button "button" at bounding box center [568, 431] width 95 height 54
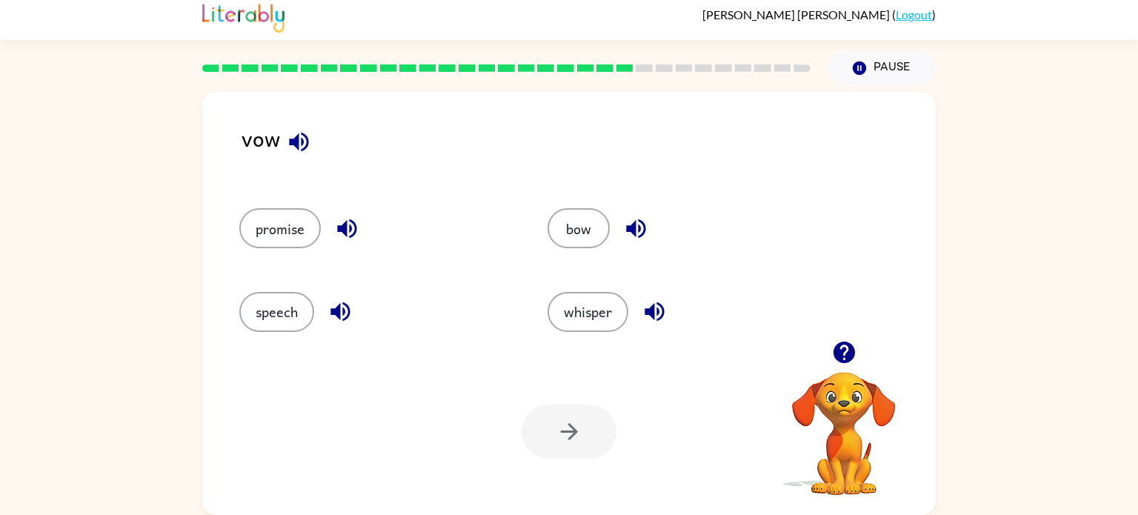
click at [850, 345] on icon "button" at bounding box center [843, 351] width 21 height 21
click at [846, 356] on icon "button" at bounding box center [843, 351] width 21 height 21
click at [846, 356] on video "Your browser must support playing .mp4 files to use Literably. Please try using…" at bounding box center [844, 423] width 148 height 148
click at [846, 356] on icon "button" at bounding box center [843, 351] width 21 height 21
click at [846, 356] on video "Your browser must support playing .mp4 files to use Literably. Please try using…" at bounding box center [844, 423] width 148 height 148
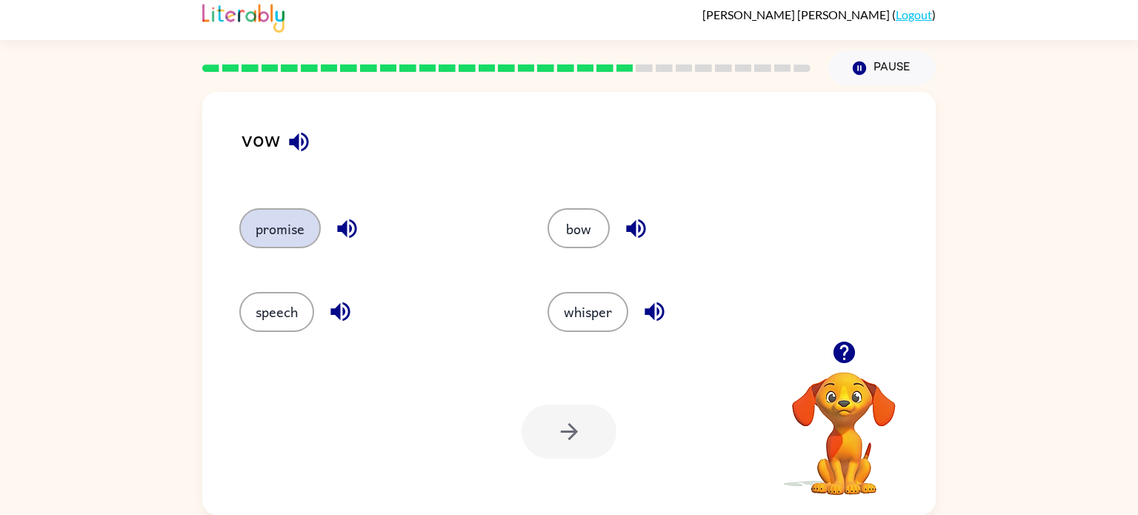
click at [257, 224] on button "promise" at bounding box center [279, 228] width 81 height 40
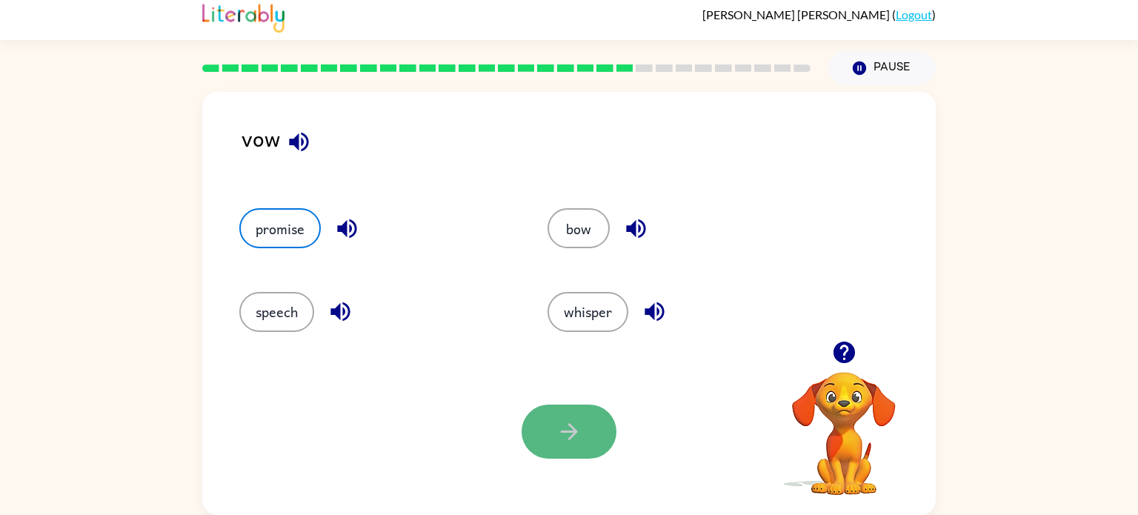
click at [547, 439] on button "button" at bounding box center [568, 431] width 95 height 54
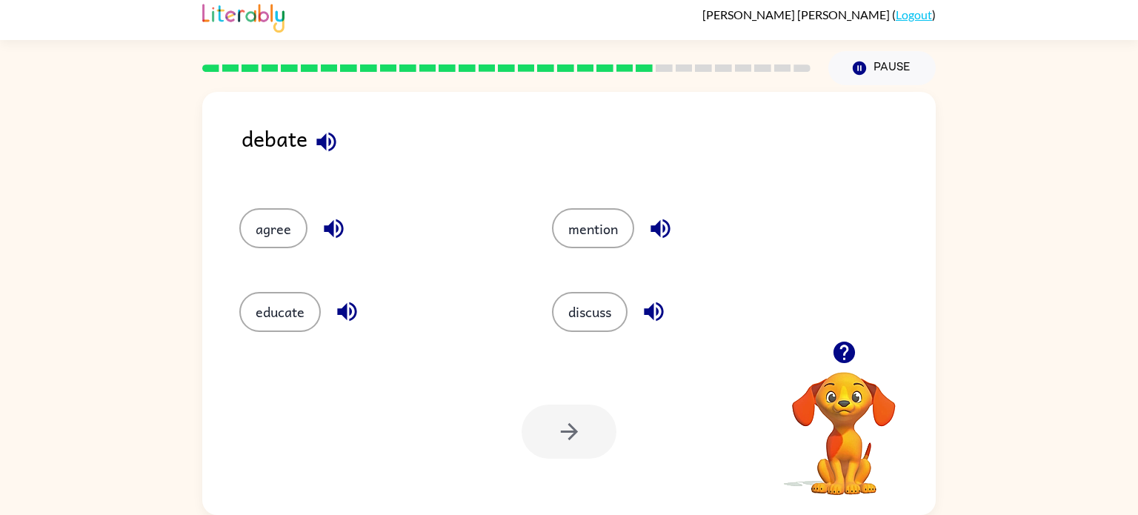
click at [840, 363] on icon "button" at bounding box center [844, 352] width 26 height 26
click at [838, 362] on icon "button" at bounding box center [844, 352] width 26 height 26
click at [833, 365] on button "button" at bounding box center [844, 352] width 38 height 38
click at [833, 366] on button "button" at bounding box center [844, 352] width 38 height 38
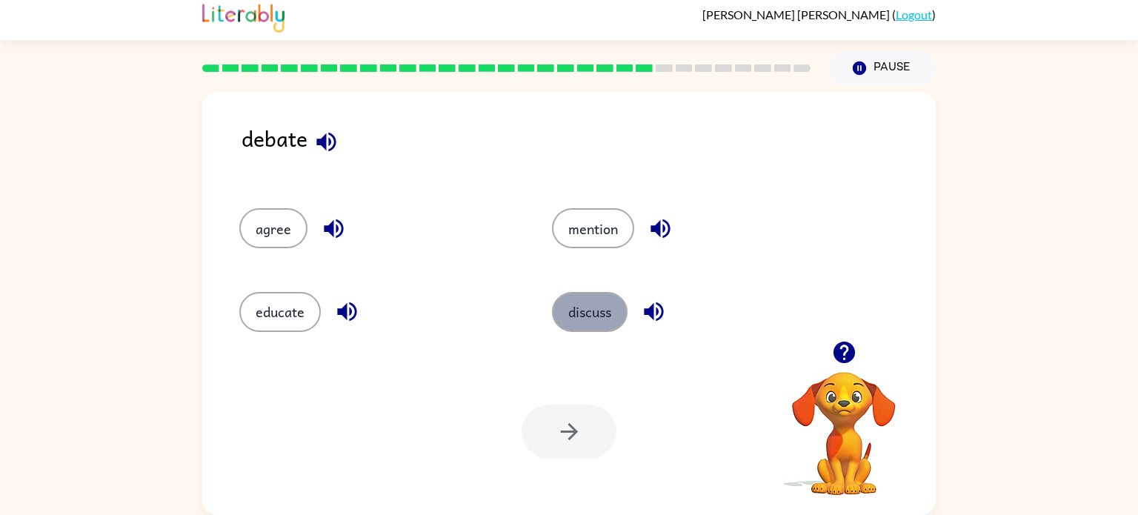
click at [567, 313] on button "discuss" at bounding box center [590, 312] width 76 height 40
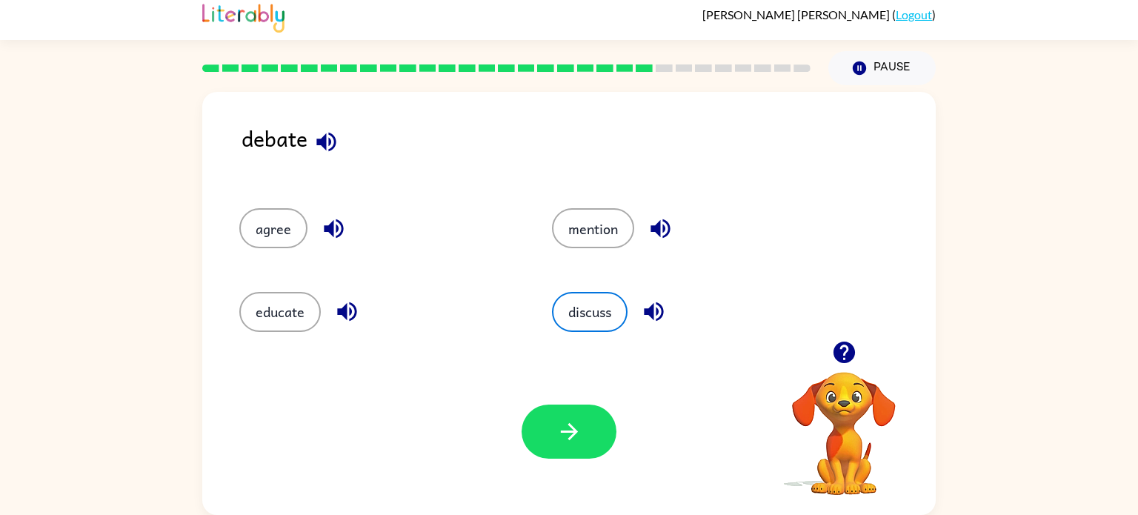
click at [569, 403] on div "Your browser must support playing .mp4 files to use Literably. Please try using…" at bounding box center [568, 431] width 733 height 167
click at [561, 410] on button "button" at bounding box center [568, 431] width 95 height 54
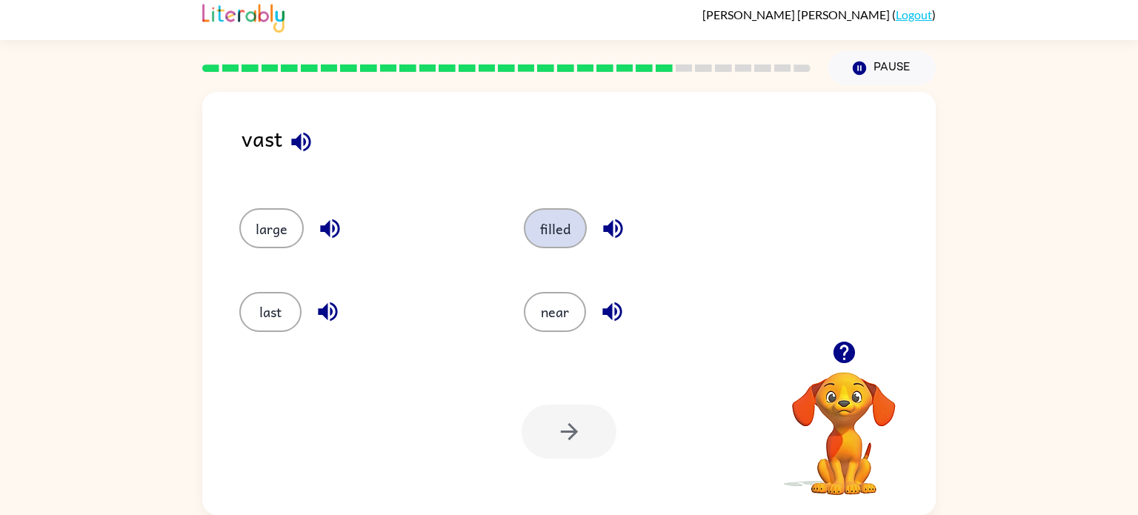
click at [545, 221] on button "filled" at bounding box center [555, 228] width 63 height 40
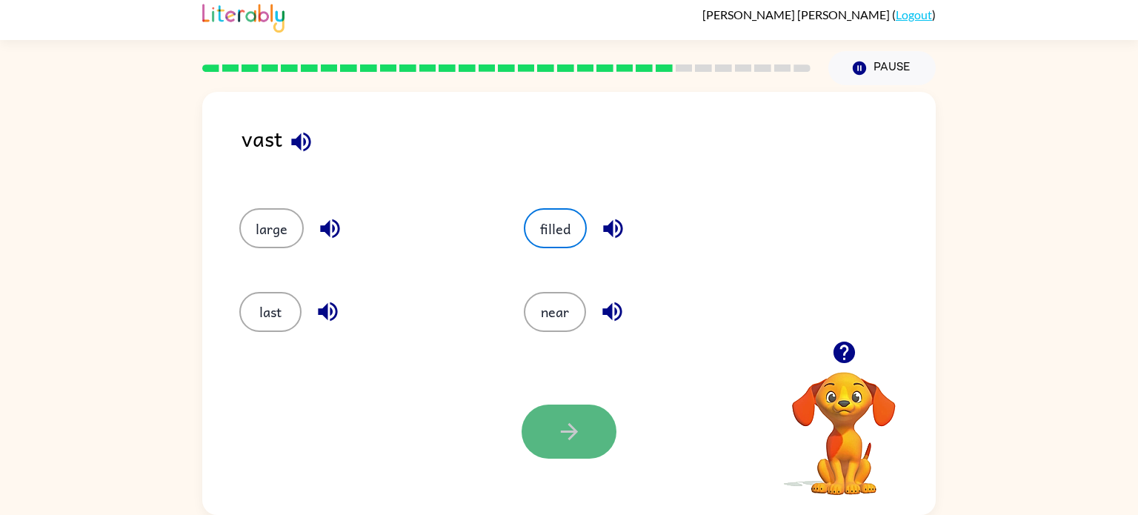
click at [567, 412] on button "button" at bounding box center [568, 431] width 95 height 54
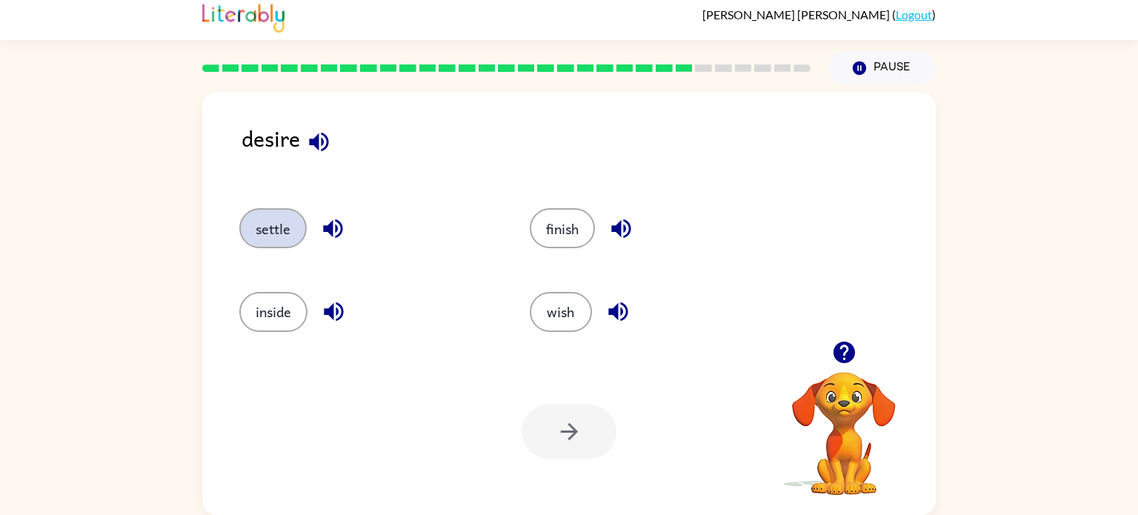
click at [263, 230] on button "settle" at bounding box center [272, 228] width 67 height 40
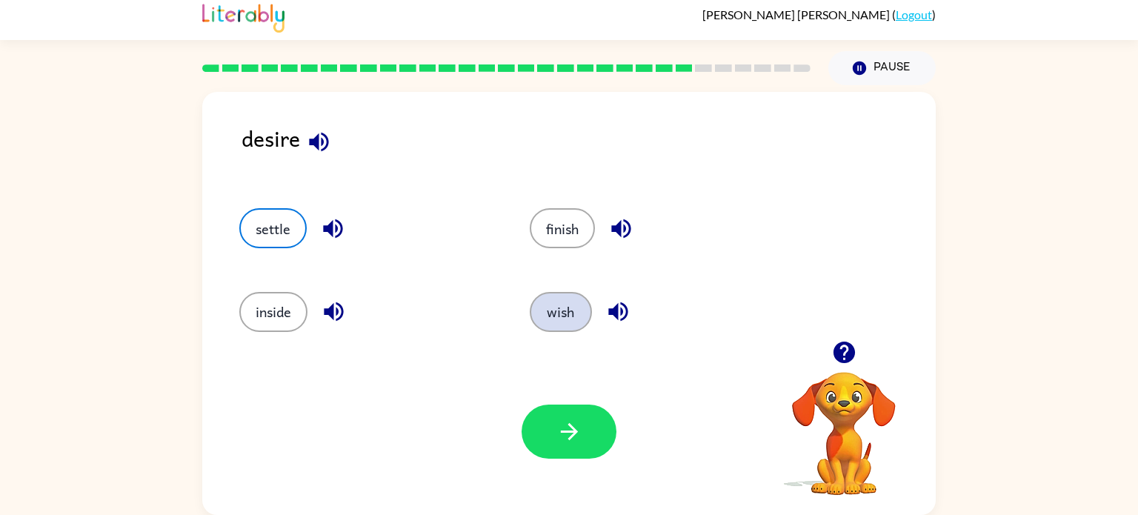
click at [579, 299] on button "wish" at bounding box center [561, 312] width 62 height 40
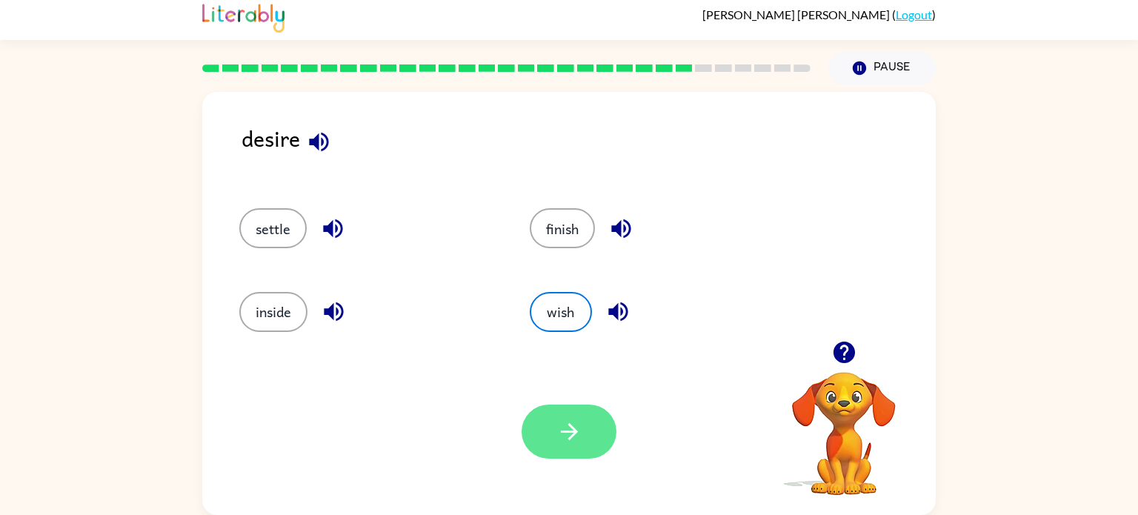
click at [589, 408] on button "button" at bounding box center [568, 431] width 95 height 54
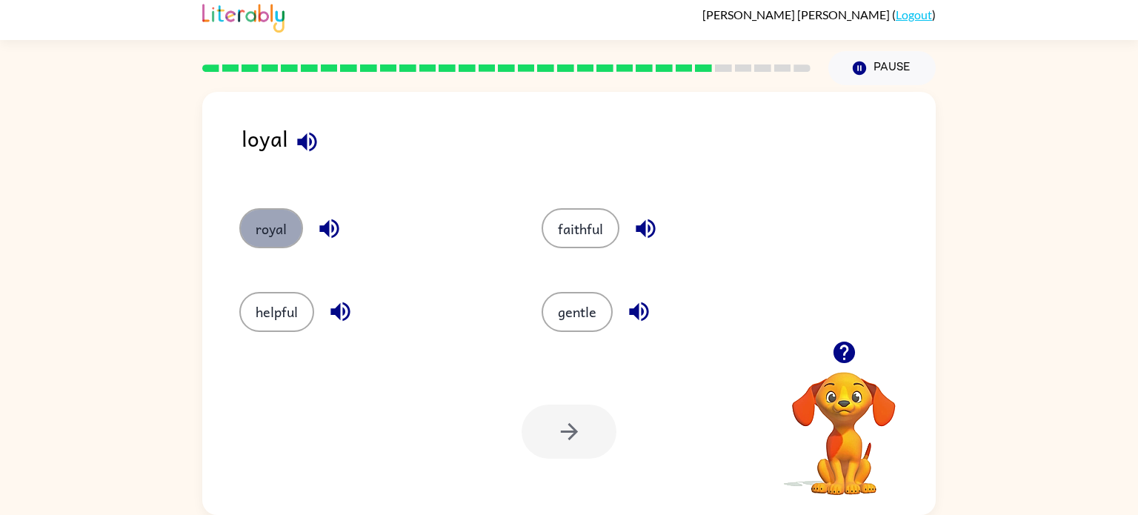
click at [250, 236] on button "royal" at bounding box center [271, 228] width 64 height 40
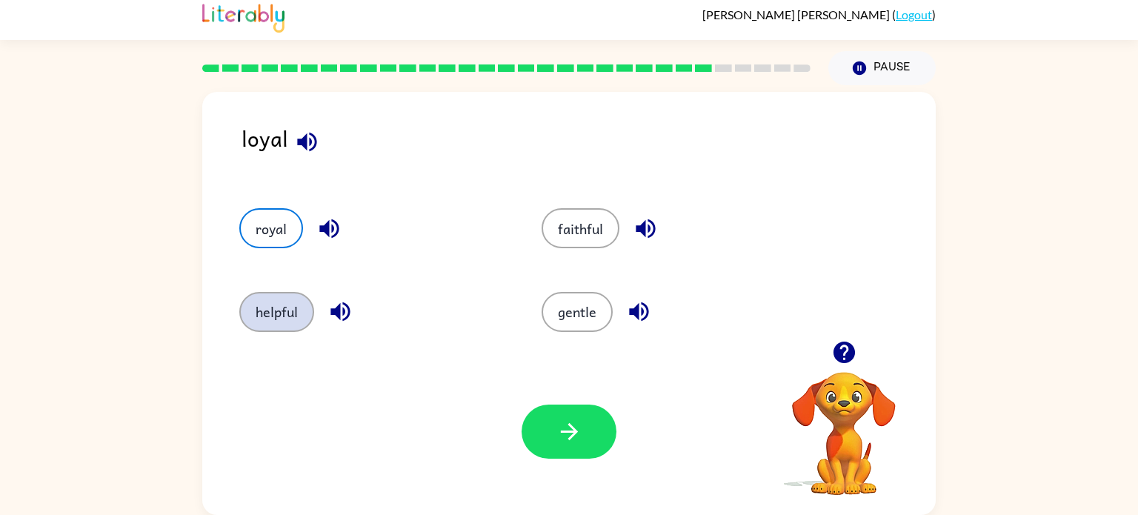
click at [245, 300] on button "helpful" at bounding box center [276, 312] width 75 height 40
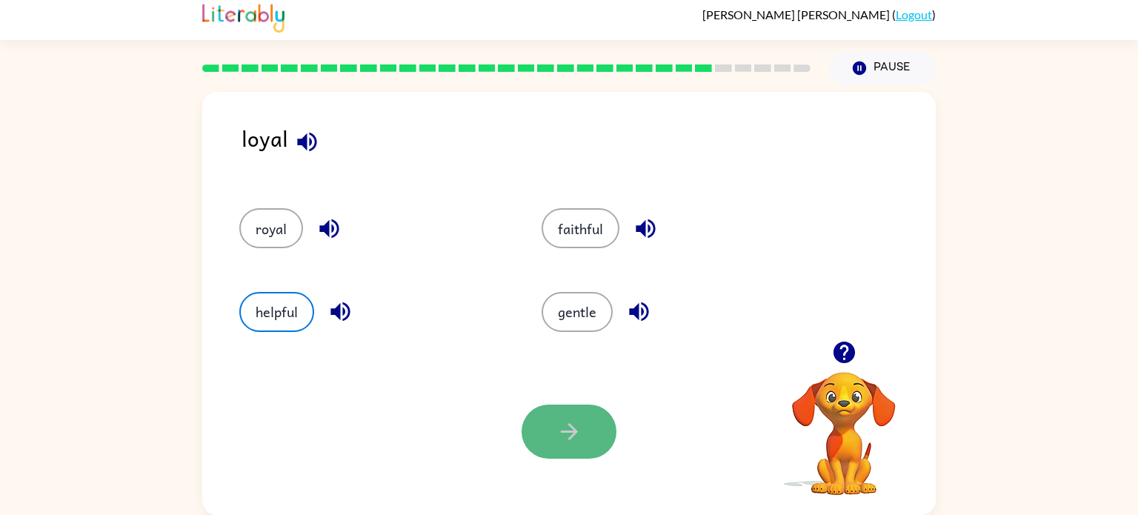
click at [561, 442] on icon "button" at bounding box center [569, 432] width 26 height 26
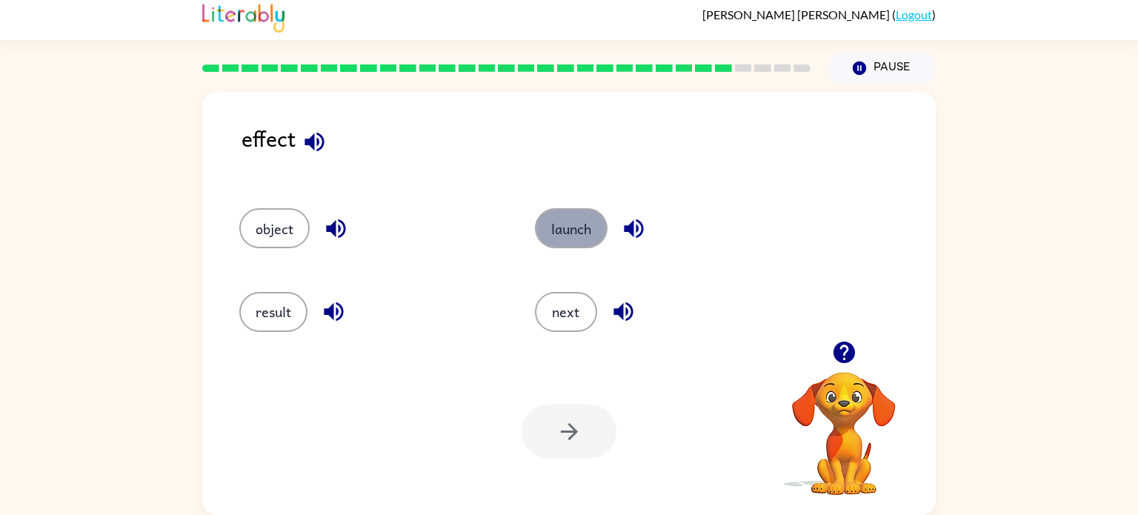
click at [549, 227] on button "launch" at bounding box center [571, 228] width 73 height 40
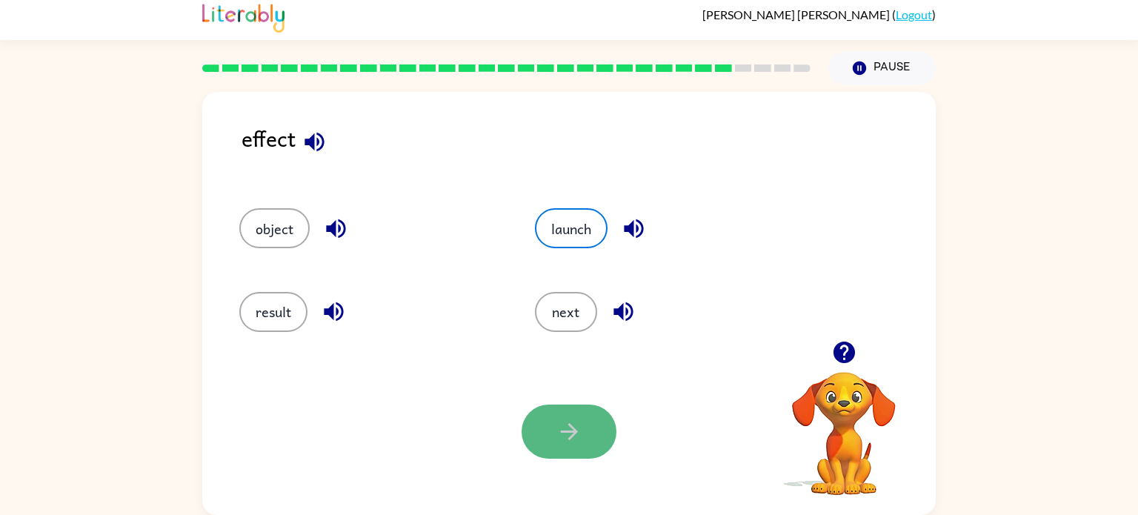
click at [582, 456] on button "button" at bounding box center [568, 431] width 95 height 54
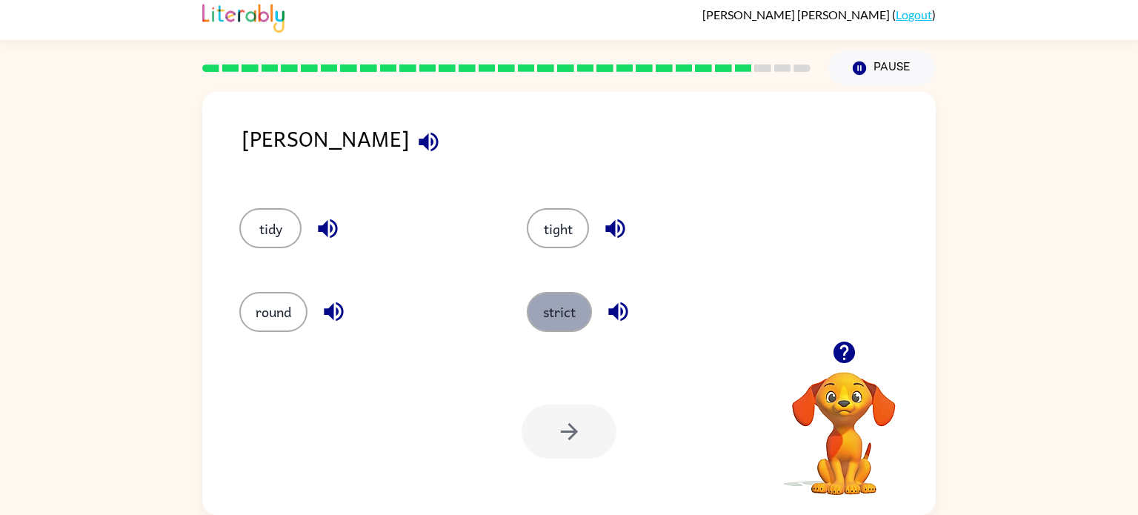
click at [564, 298] on button "strict" at bounding box center [559, 312] width 65 height 40
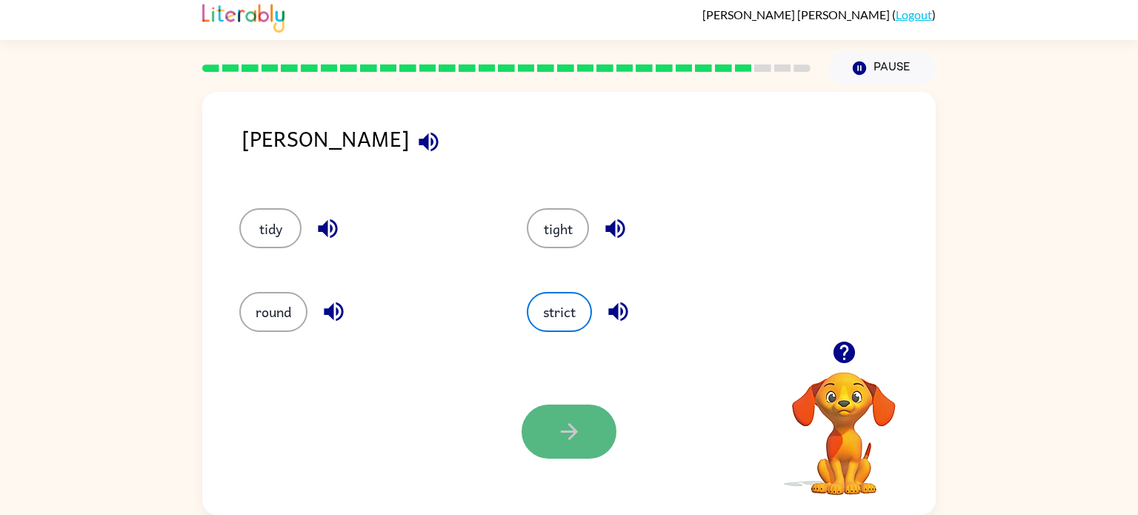
click at [558, 405] on button "button" at bounding box center [568, 431] width 95 height 54
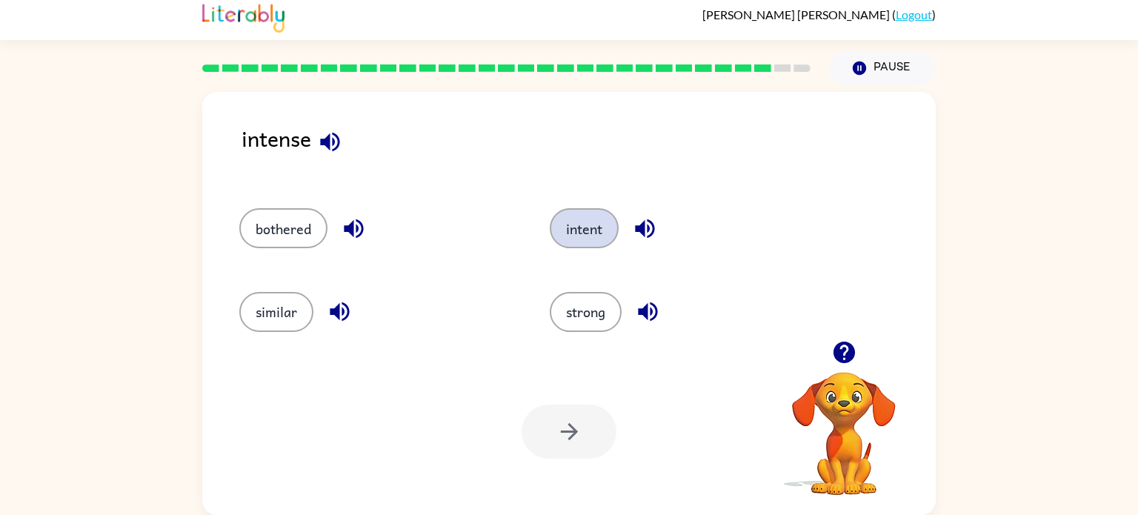
click at [576, 244] on button "intent" at bounding box center [584, 228] width 69 height 40
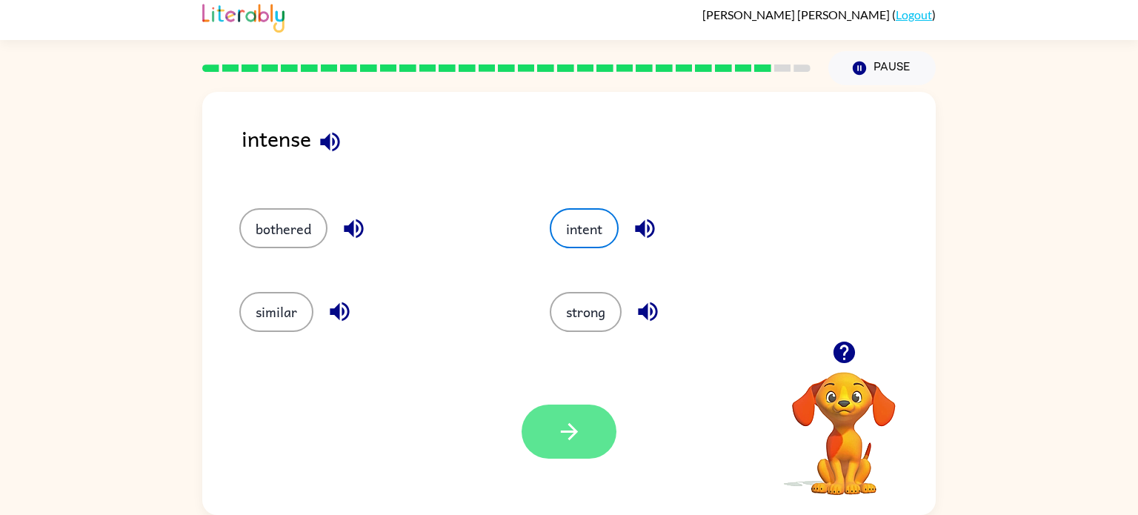
click at [560, 420] on icon "button" at bounding box center [569, 432] width 26 height 26
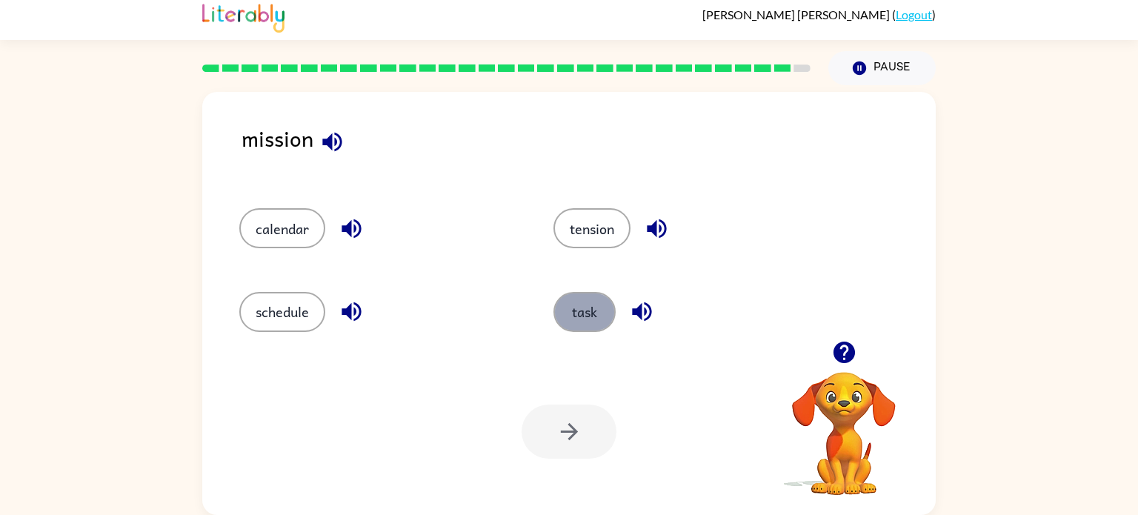
click at [575, 309] on button "task" at bounding box center [584, 312] width 62 height 40
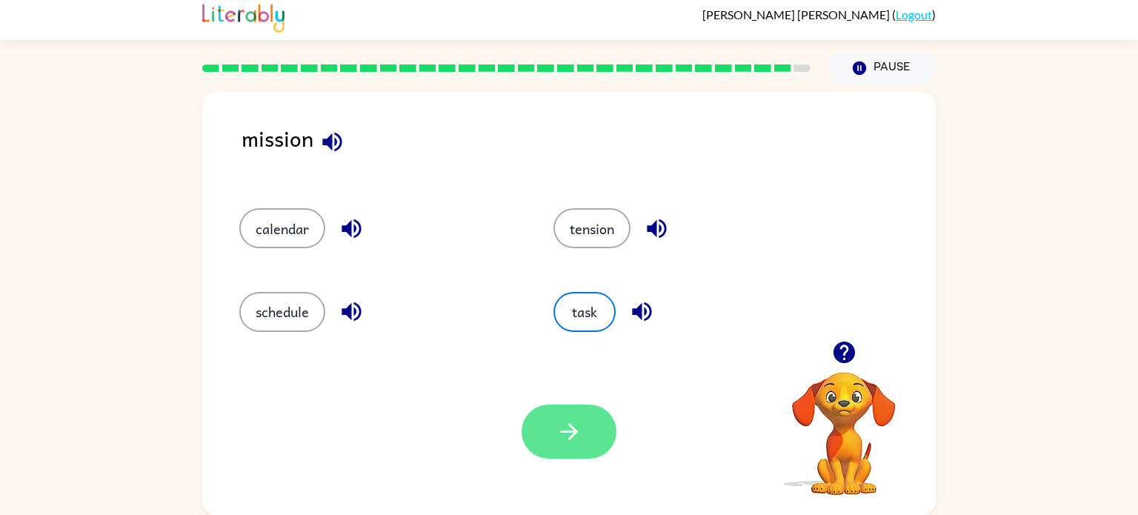
click at [588, 433] on button "button" at bounding box center [568, 431] width 95 height 54
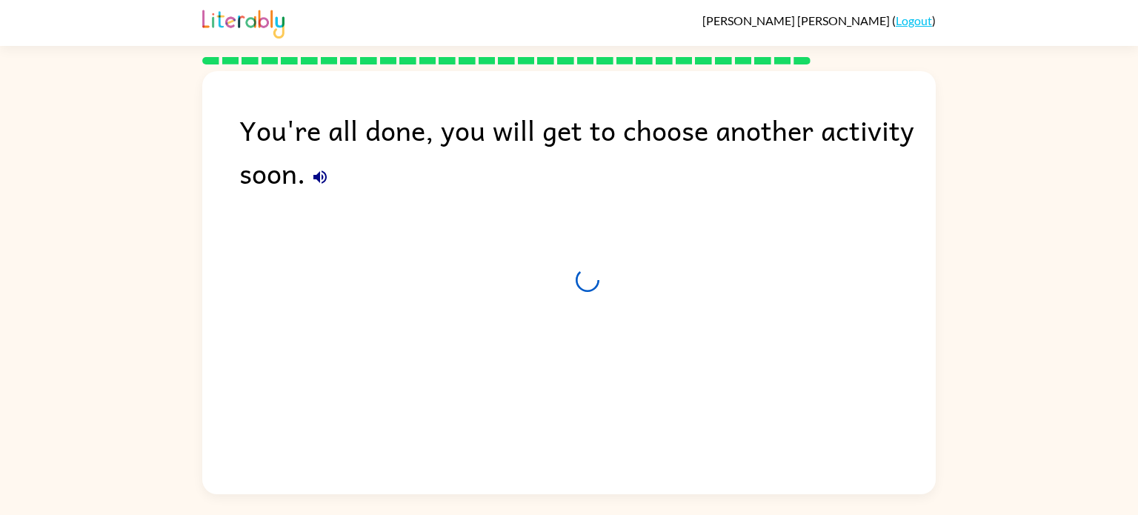
scroll to position [0, 0]
